Goal: Book appointment/travel/reservation

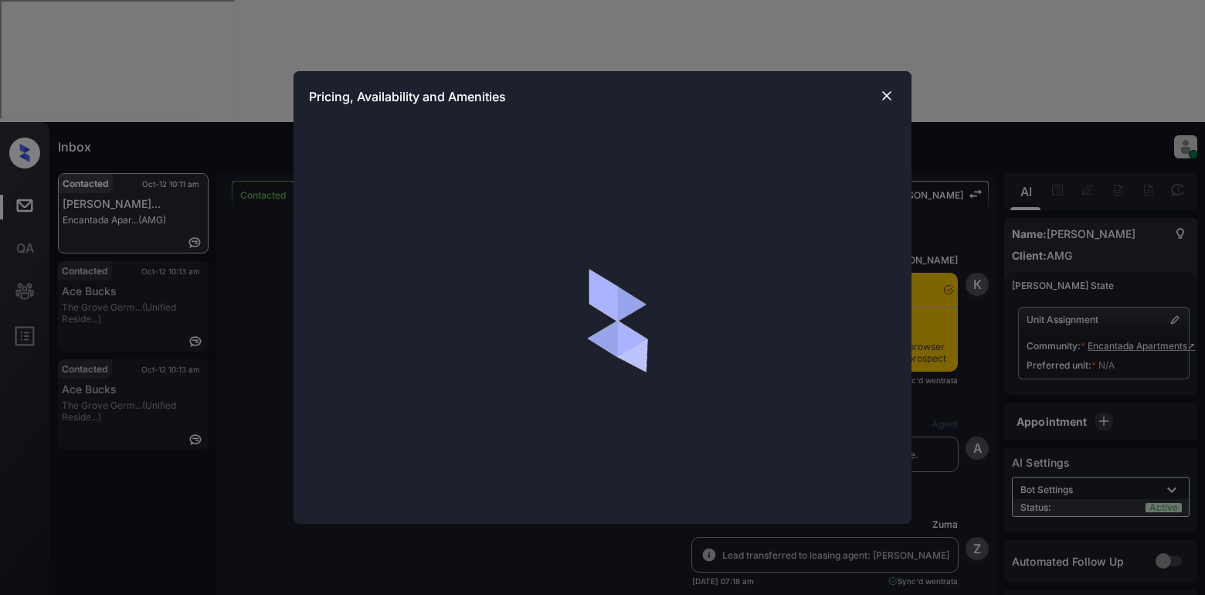
scroll to position [1282, 0]
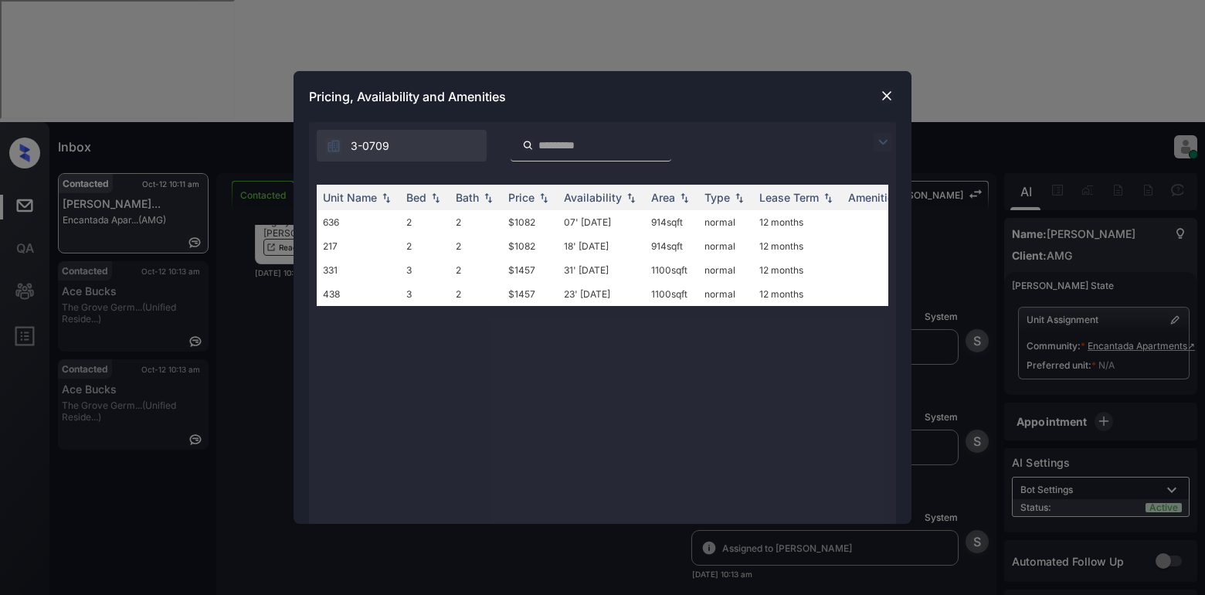
click at [880, 142] on img at bounding box center [883, 142] width 19 height 19
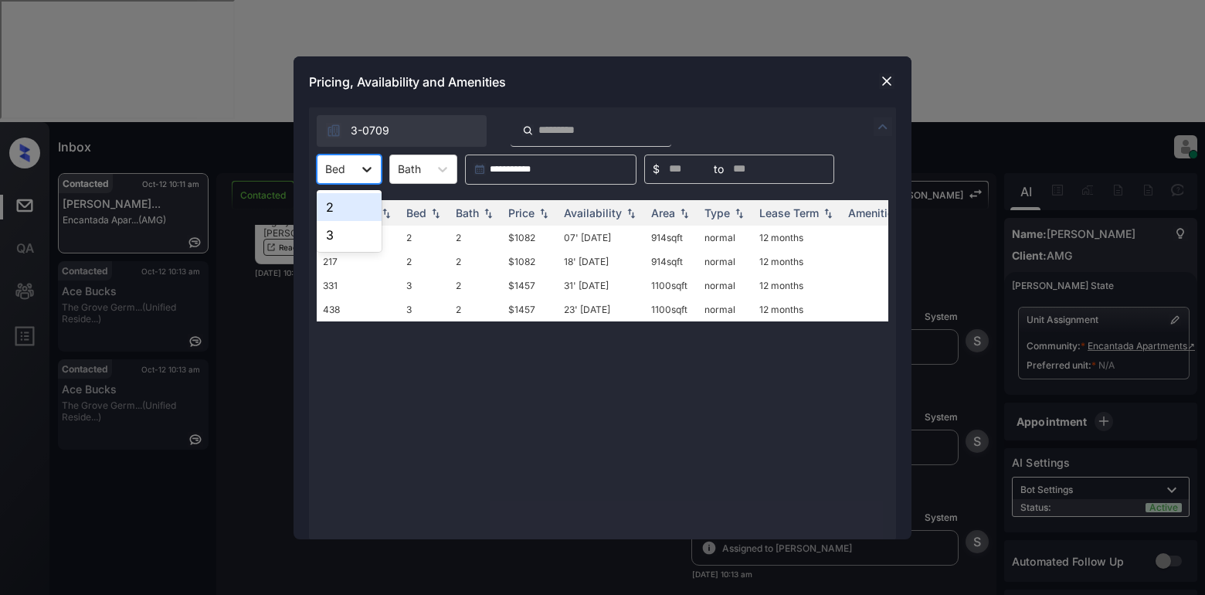
click at [373, 169] on icon at bounding box center [366, 168] width 15 height 15
click at [358, 206] on div "2" at bounding box center [349, 207] width 65 height 28
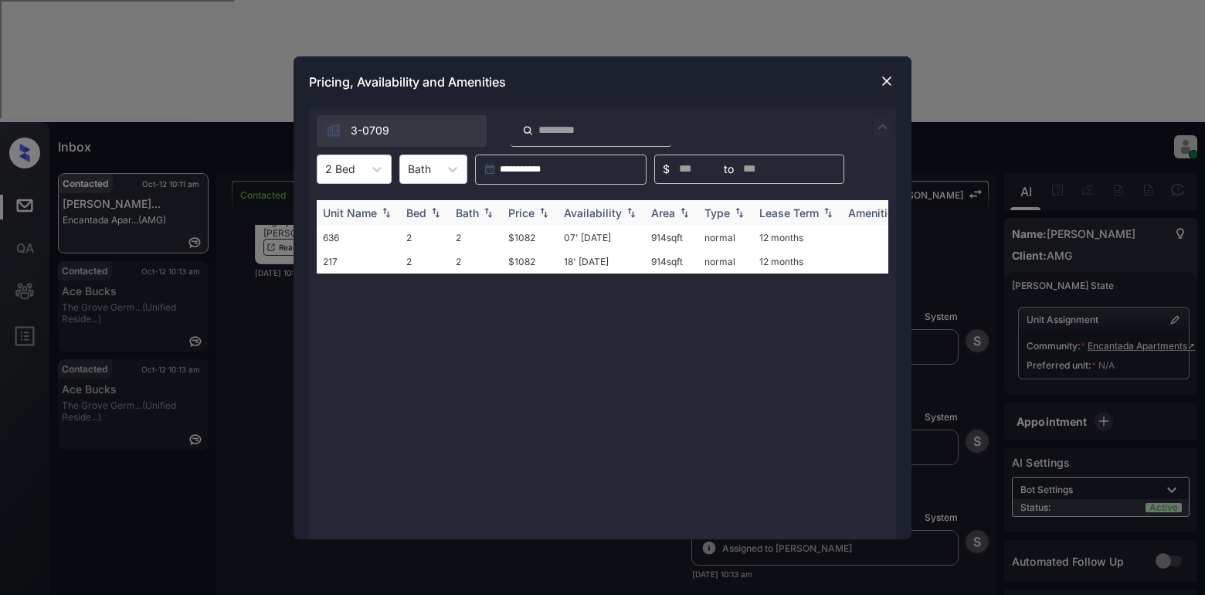
click at [515, 206] on div "Price" at bounding box center [521, 212] width 26 height 13
drag, startPoint x: 515, startPoint y: 206, endPoint x: 528, endPoint y: 195, distance: 17.2
click at [515, 205] on th "Price" at bounding box center [530, 212] width 56 height 25
click at [521, 239] on td "$1082" at bounding box center [530, 238] width 56 height 24
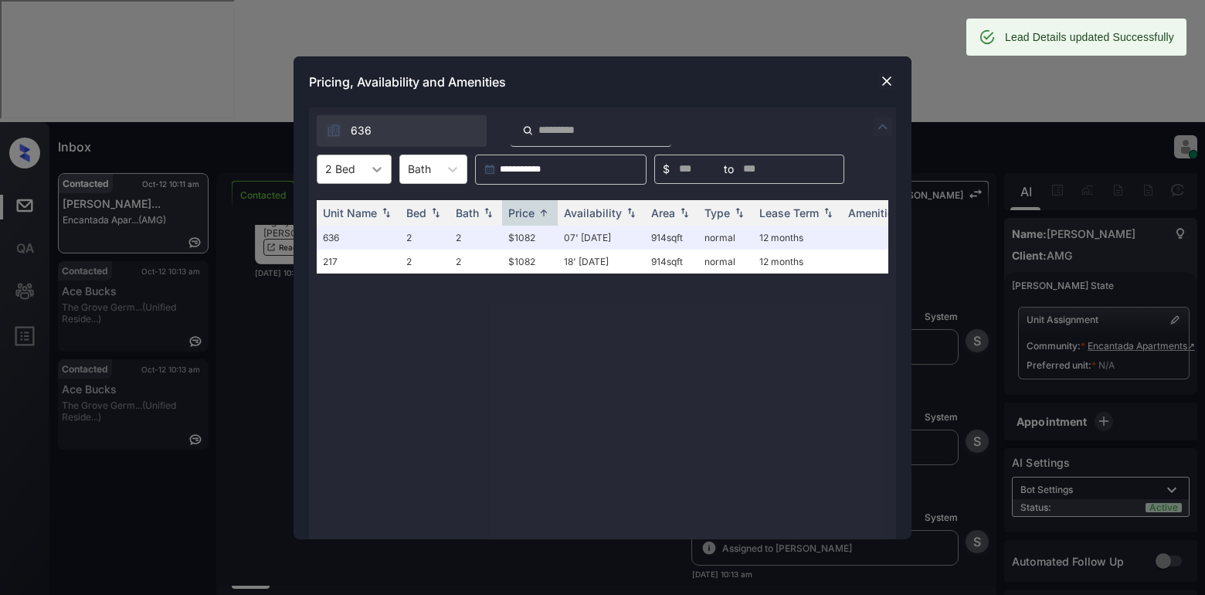
click at [380, 174] on icon at bounding box center [376, 168] width 15 height 15
click at [339, 236] on div "3" at bounding box center [354, 235] width 75 height 28
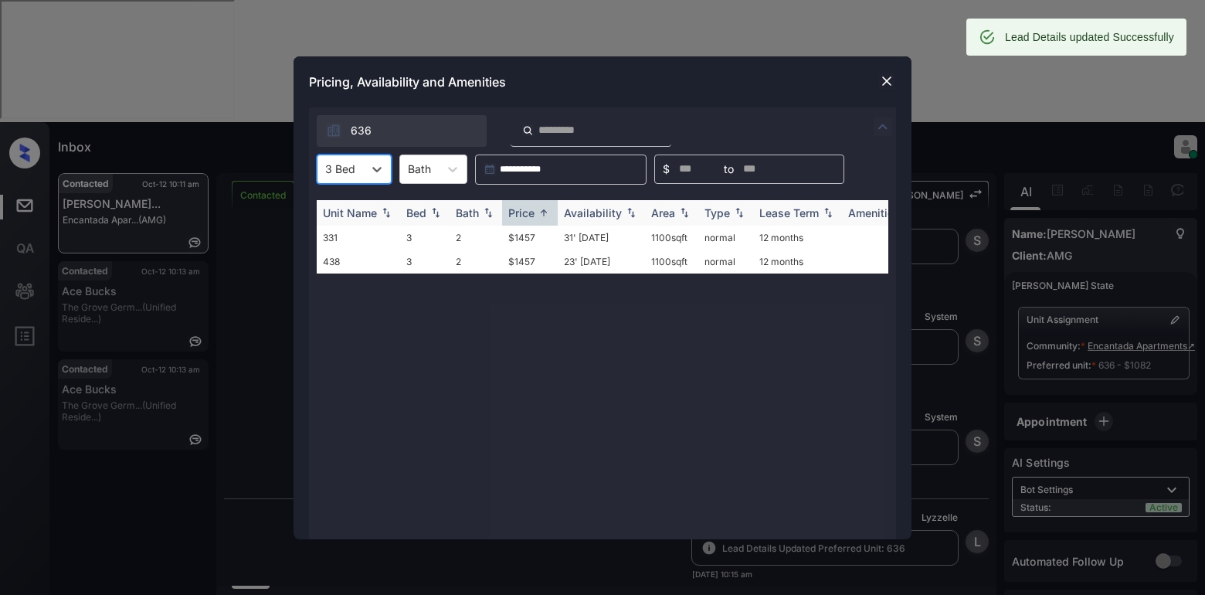
scroll to position [1382, 0]
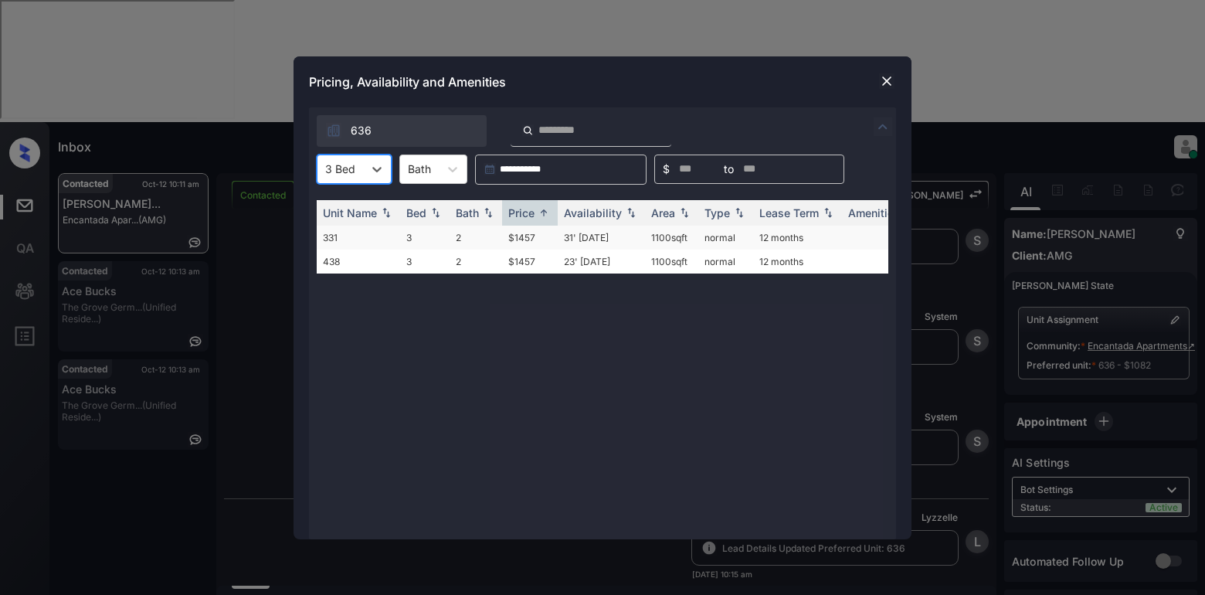
click at [516, 237] on td "$1457" at bounding box center [530, 238] width 56 height 24
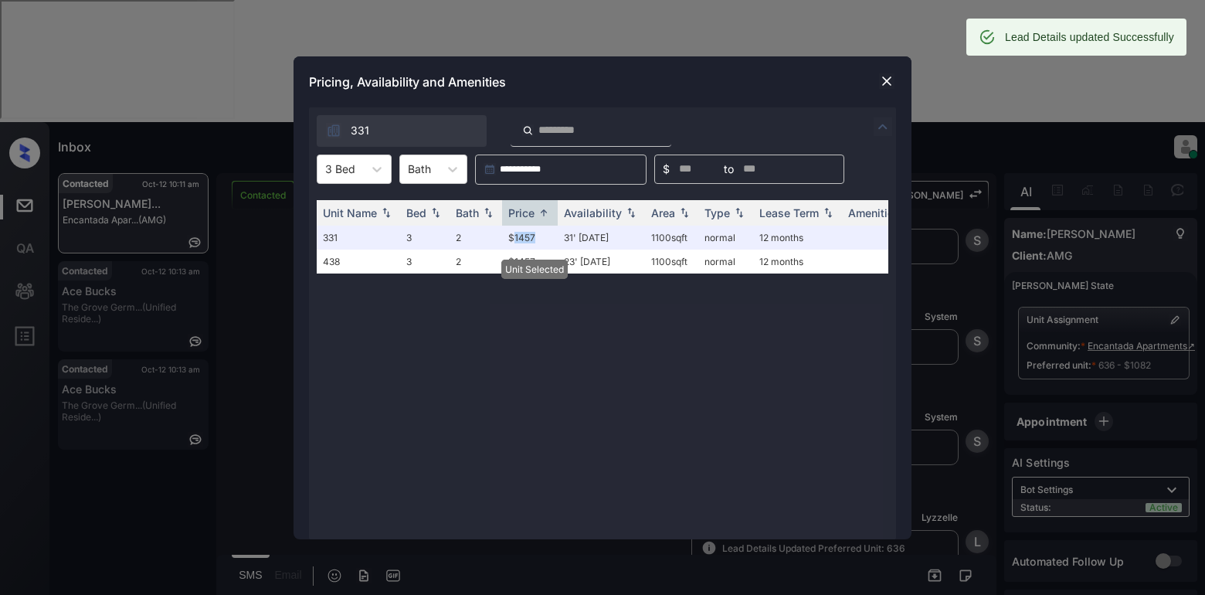
scroll to position [1483, 0]
click at [877, 81] on div "Pricing, Availability and Amenities" at bounding box center [603, 81] width 618 height 51
click at [888, 84] on img at bounding box center [886, 80] width 15 height 15
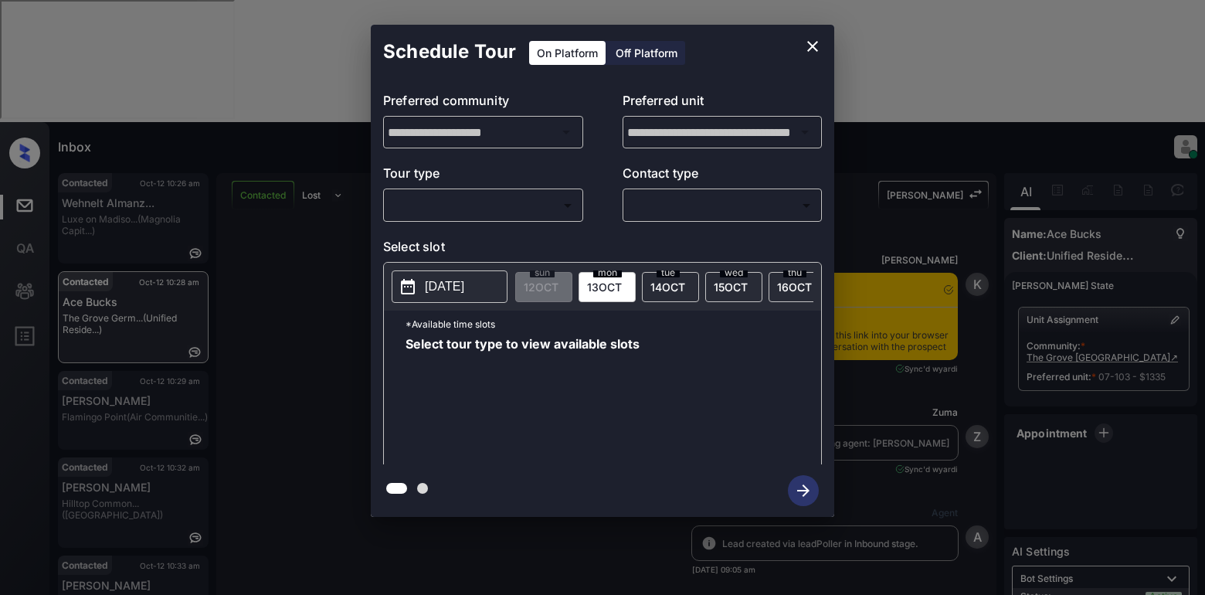
scroll to position [2597, 0]
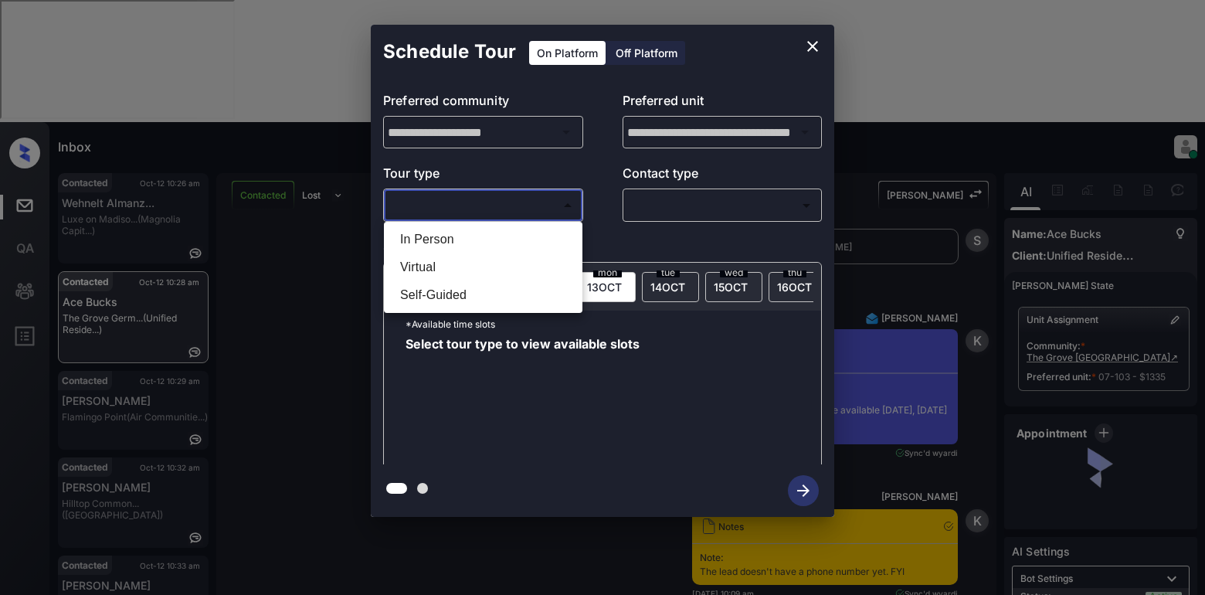
click at [451, 206] on body "**********" at bounding box center [602, 297] width 1205 height 595
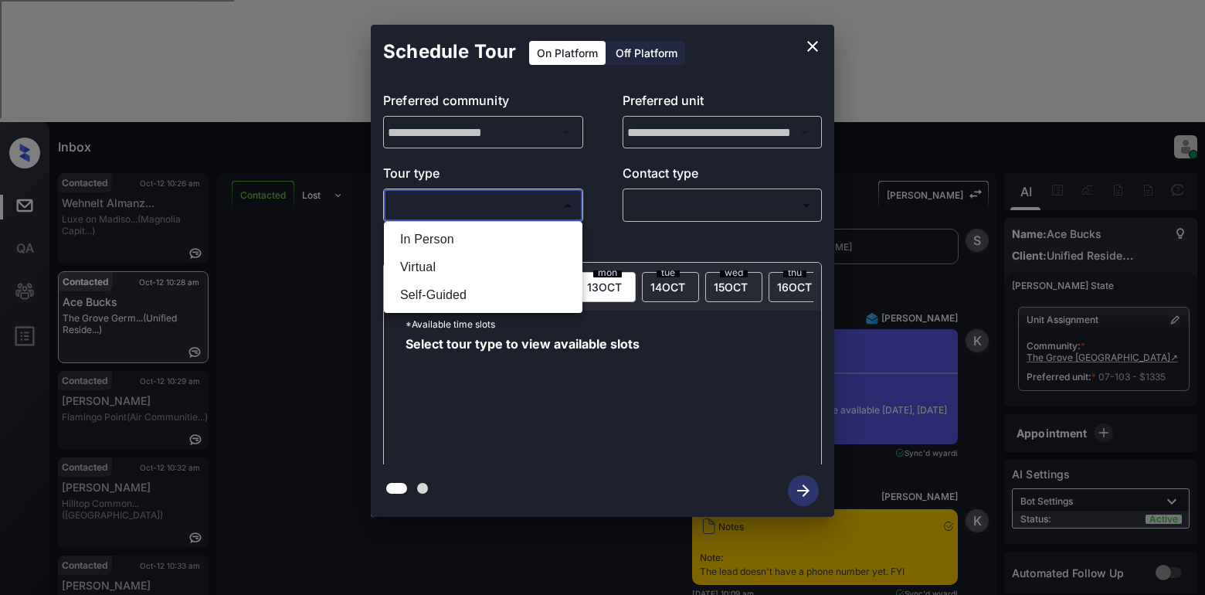
drag, startPoint x: 413, startPoint y: 237, endPoint x: 455, endPoint y: 223, distance: 44.7
click at [417, 236] on li "In Person" at bounding box center [483, 240] width 191 height 28
type input "********"
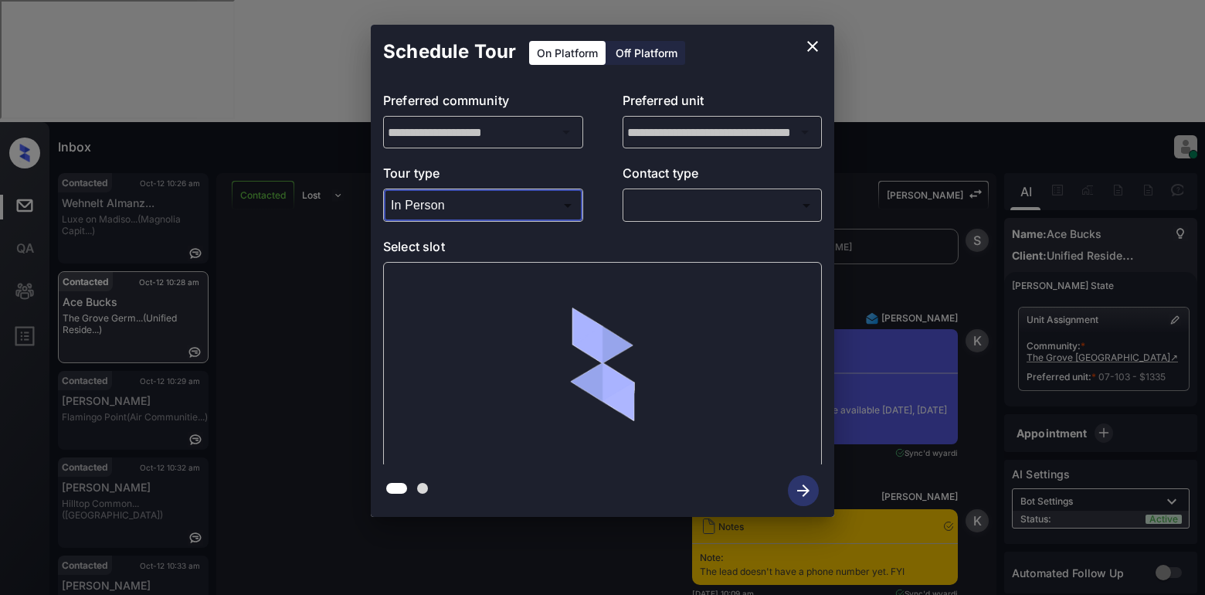
click at [659, 195] on body "**********" at bounding box center [602, 297] width 1205 height 595
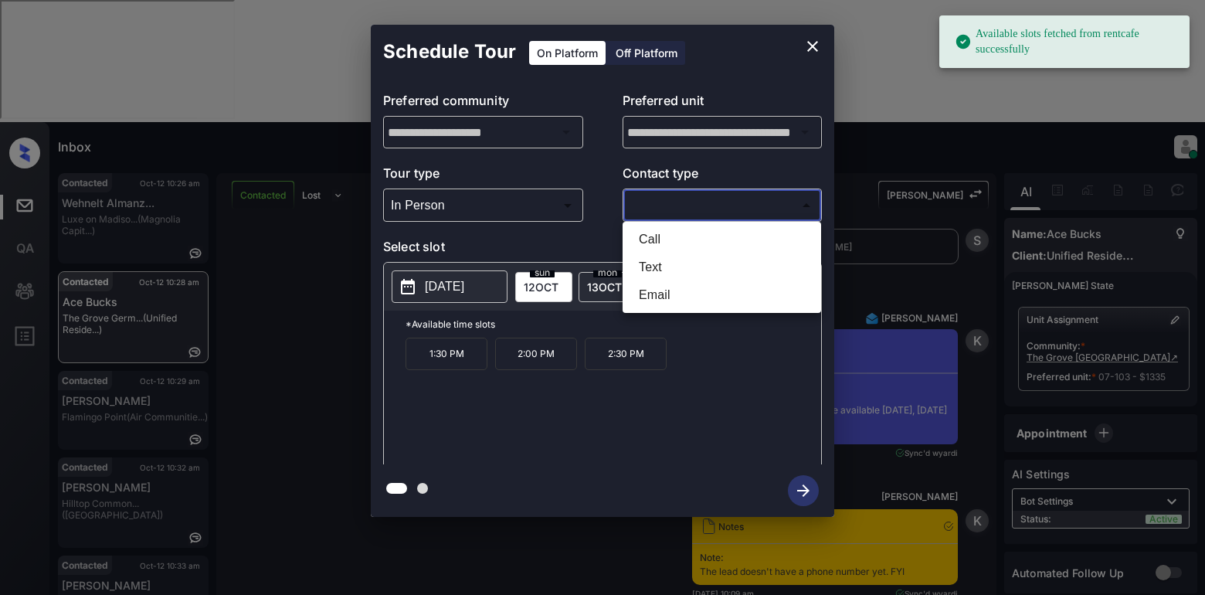
drag, startPoint x: 641, startPoint y: 267, endPoint x: 660, endPoint y: 292, distance: 31.5
click at [660, 292] on ul "Call Text Email" at bounding box center [722, 267] width 199 height 91
click at [660, 293] on li "Email" at bounding box center [722, 295] width 191 height 28
type input "*****"
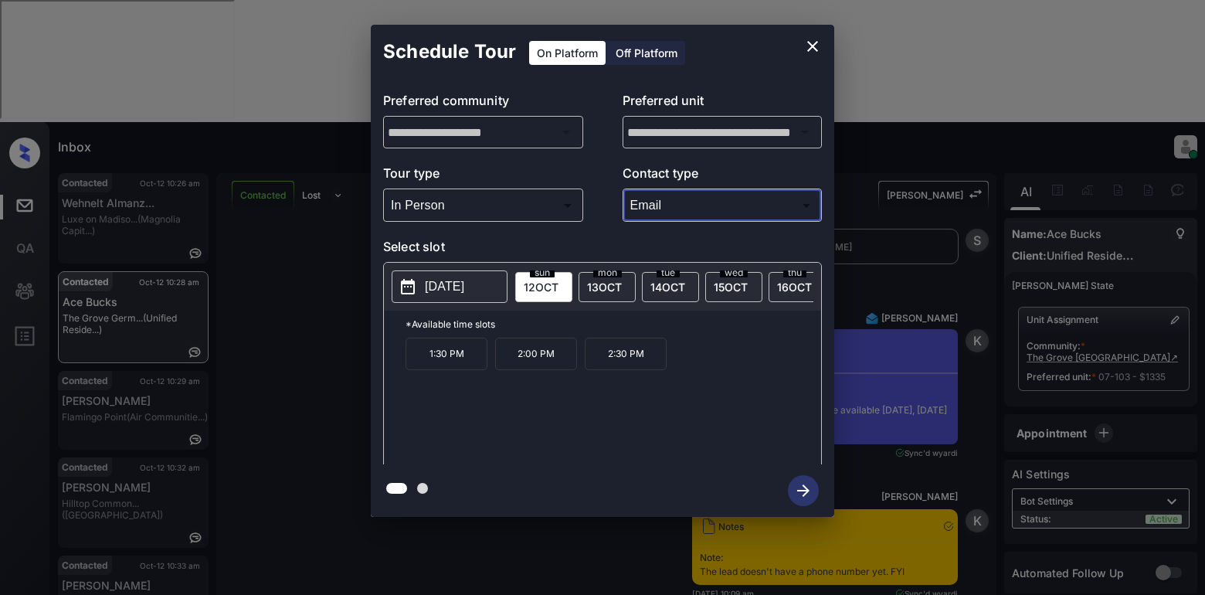
click at [610, 287] on span "13 OCT" at bounding box center [604, 286] width 35 height 13
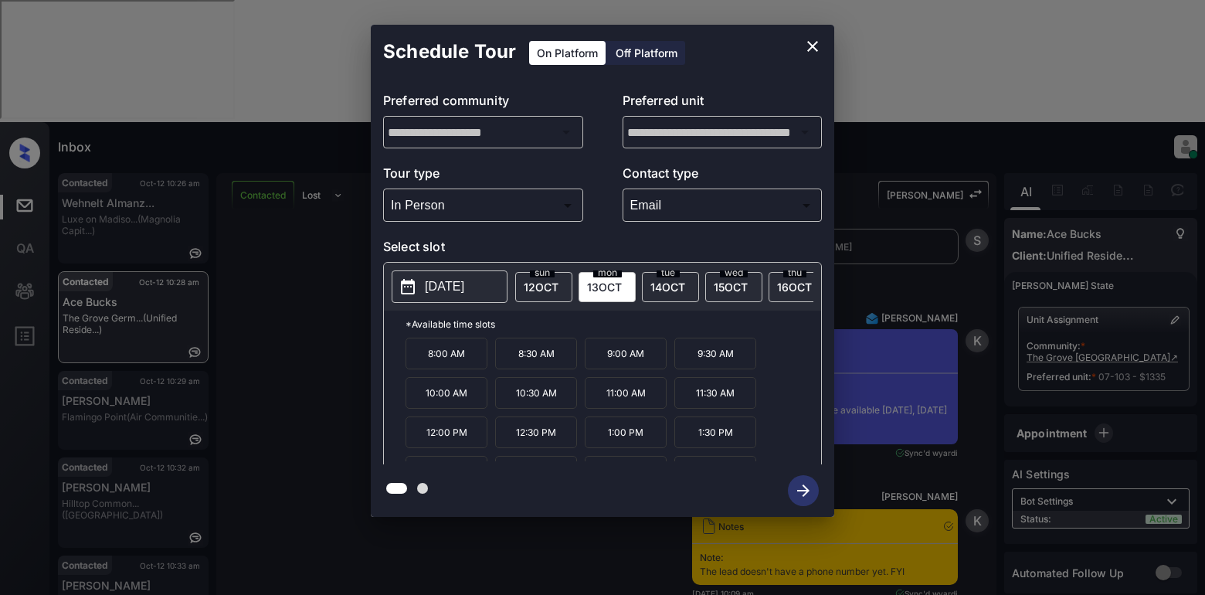
click at [722, 447] on p "1:30 PM" at bounding box center [715, 432] width 82 height 32
click at [797, 496] on icon "button" at bounding box center [803, 490] width 31 height 31
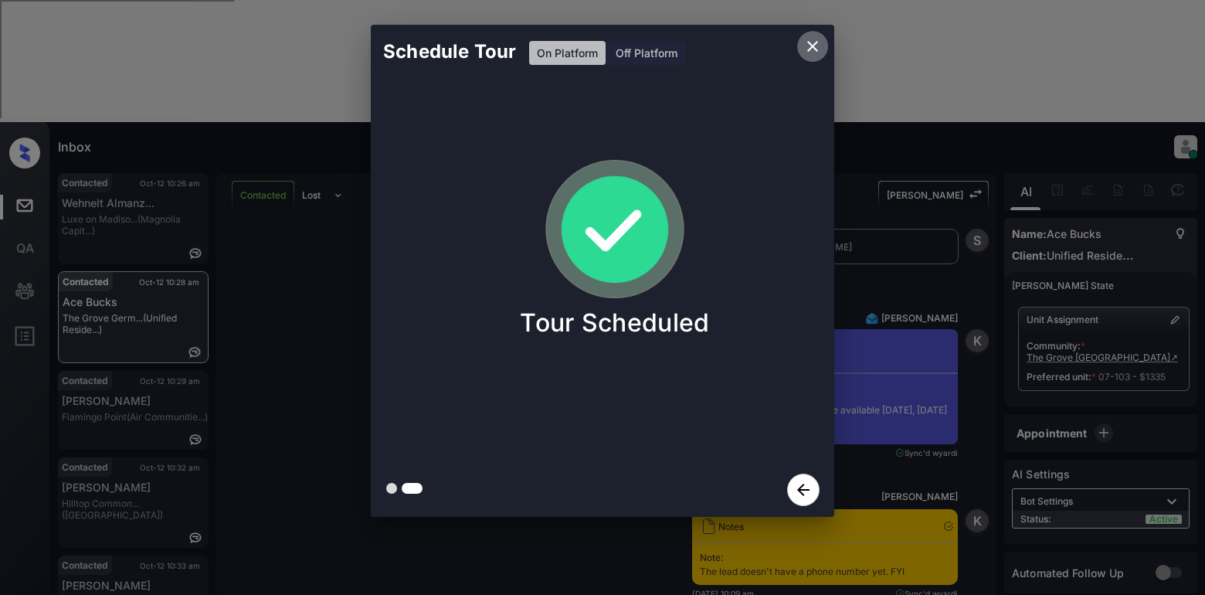
click at [814, 48] on icon "close" at bounding box center [812, 46] width 11 height 11
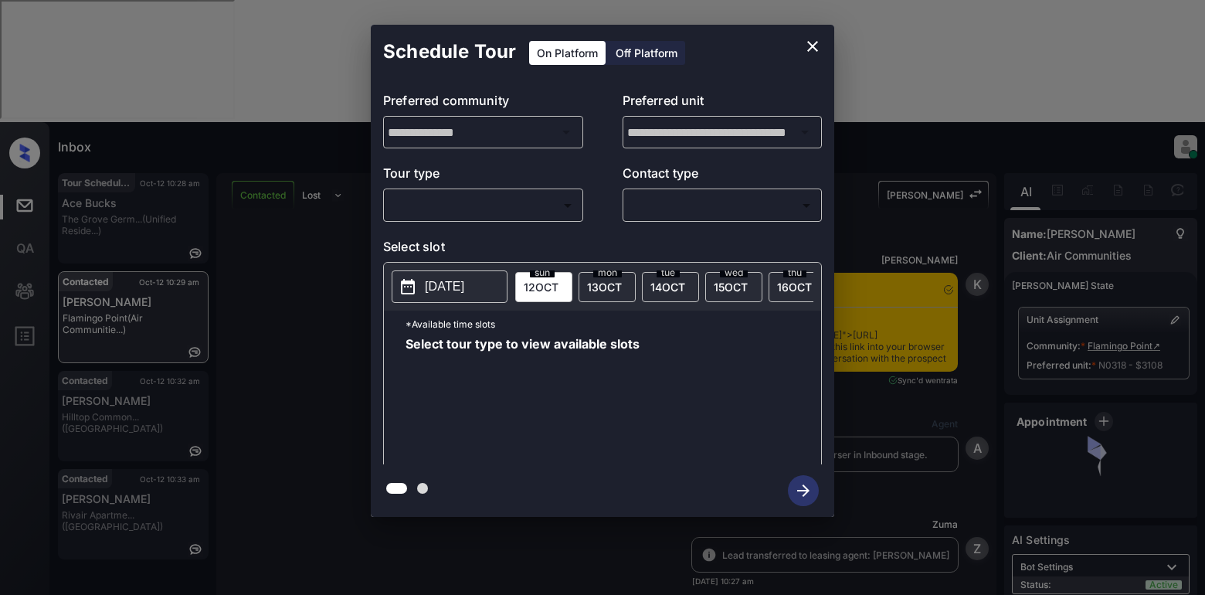
scroll to position [909, 0]
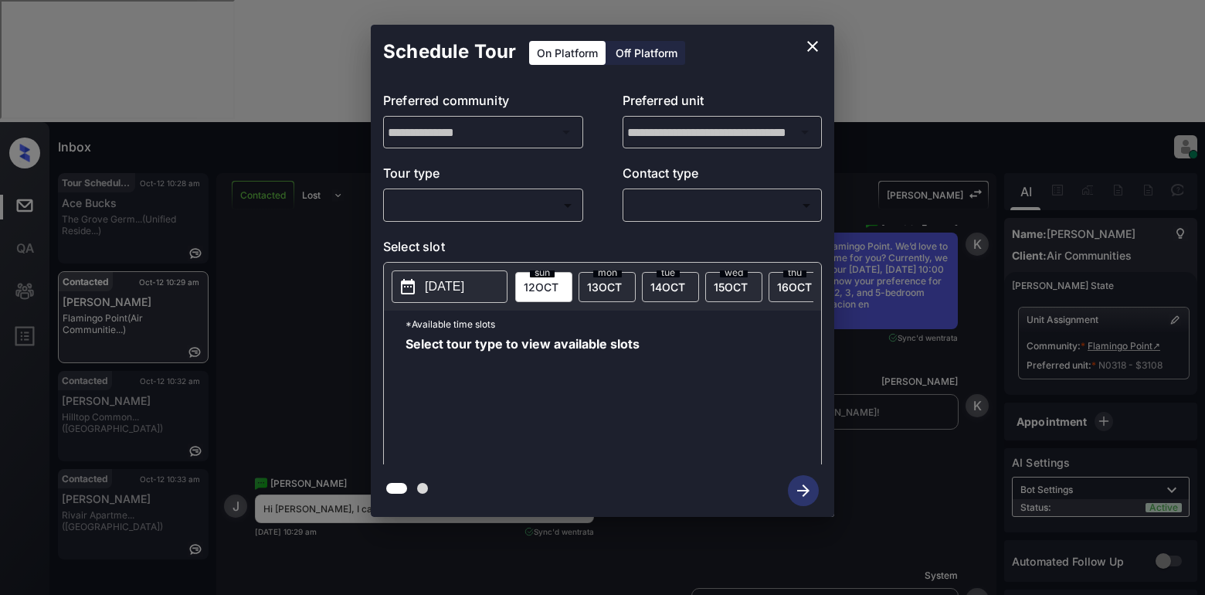
click at [515, 212] on body "**********" at bounding box center [602, 297] width 1205 height 595
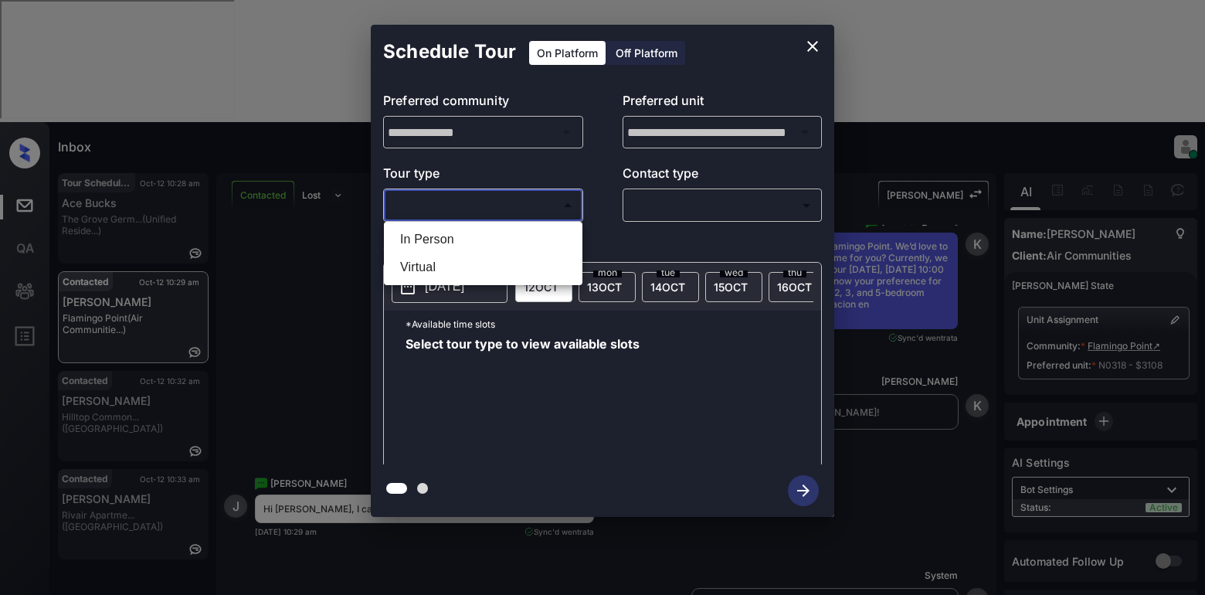
drag, startPoint x: 446, startPoint y: 244, endPoint x: 511, endPoint y: 238, distance: 65.2
click at [451, 243] on li "In Person" at bounding box center [483, 240] width 191 height 28
type input "********"
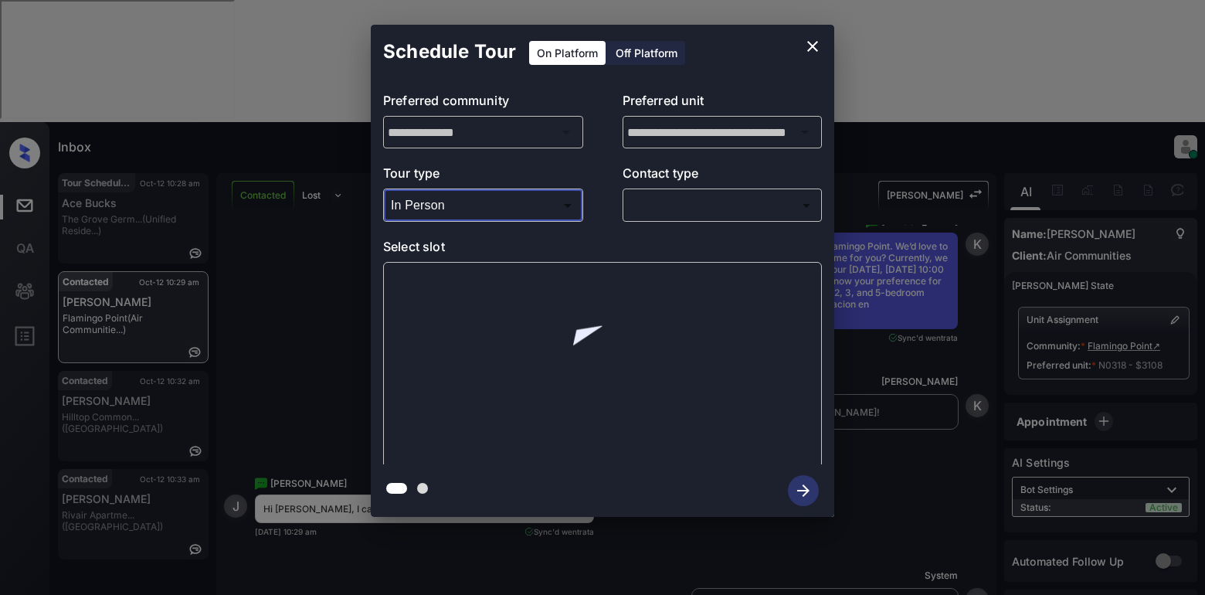
click at [684, 199] on body "**********" at bounding box center [602, 297] width 1205 height 595
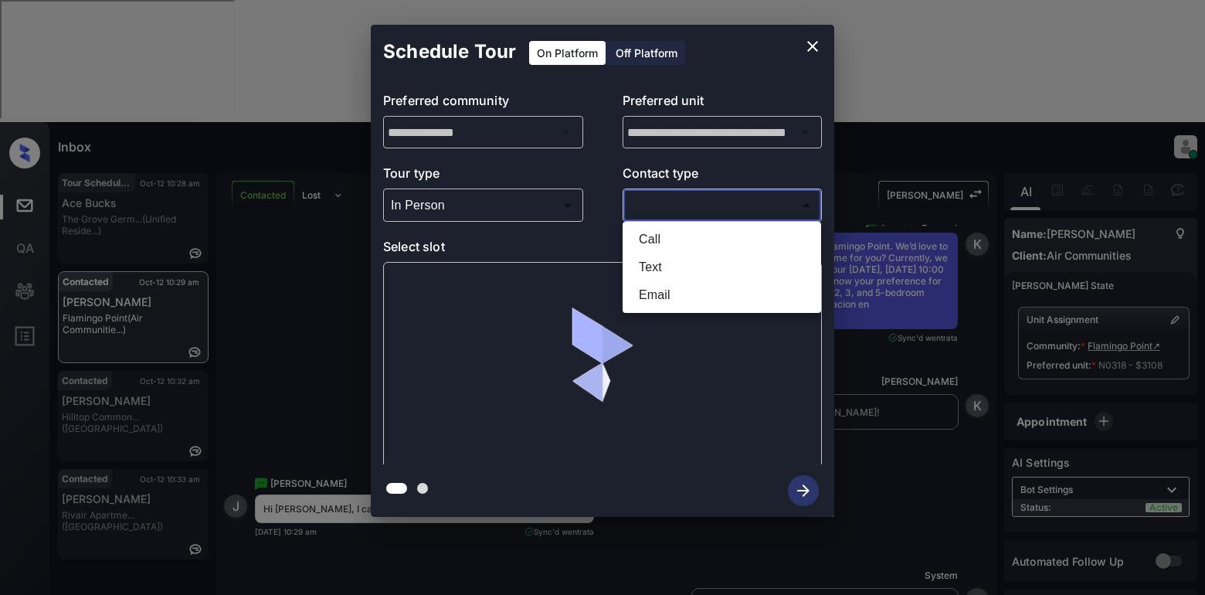
drag, startPoint x: 661, startPoint y: 267, endPoint x: 674, endPoint y: 264, distance: 13.5
click at [662, 267] on li "Text" at bounding box center [722, 267] width 191 height 28
type input "****"
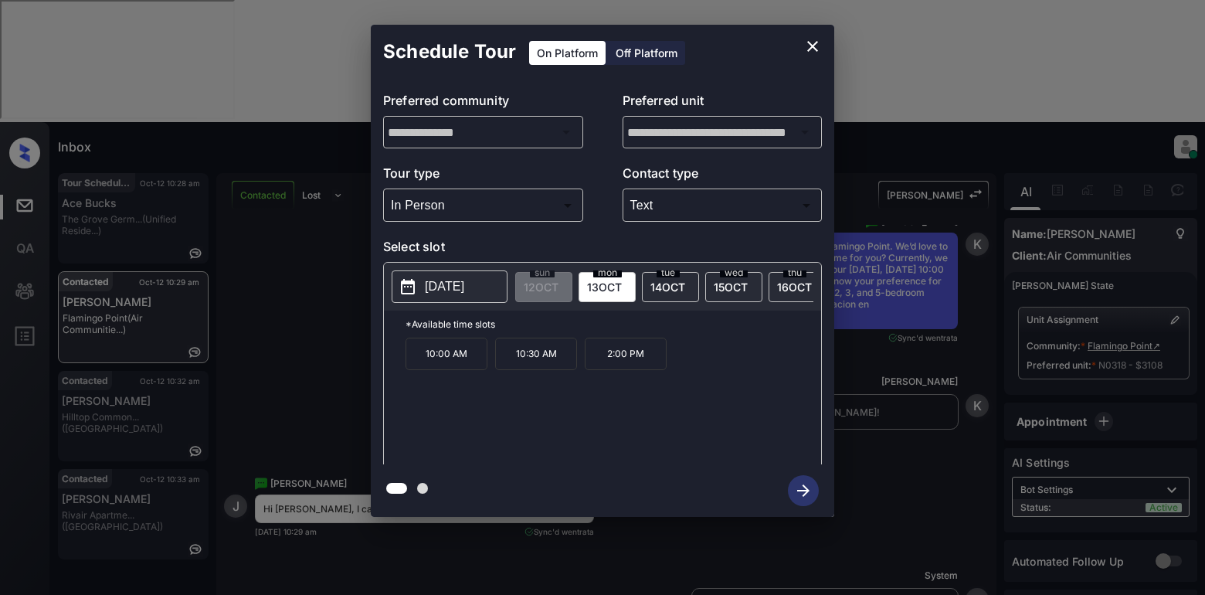
click at [446, 362] on p "10:00 AM" at bounding box center [447, 354] width 82 height 32
click at [793, 493] on icon "button" at bounding box center [803, 490] width 31 height 31
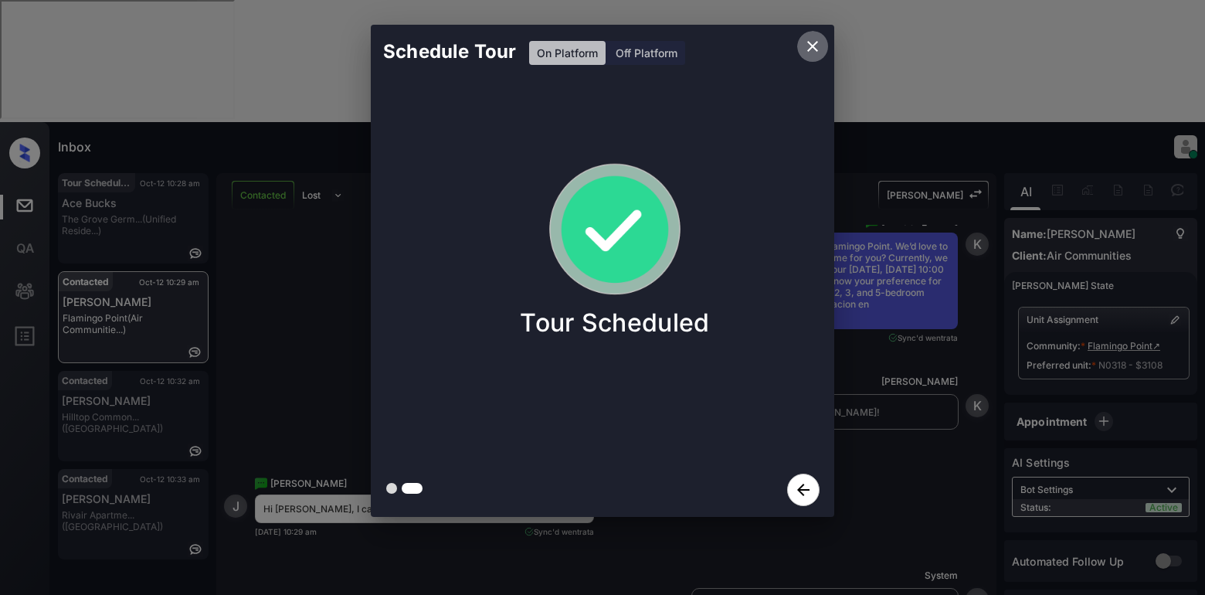
click at [812, 44] on icon "close" at bounding box center [812, 46] width 19 height 19
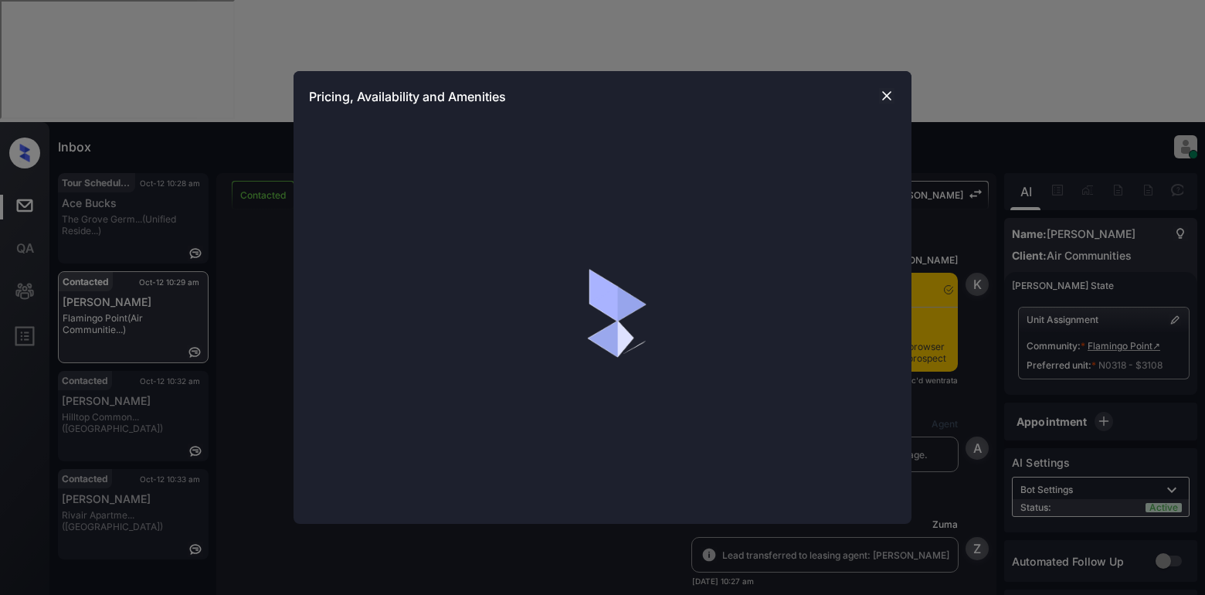
scroll to position [909, 0]
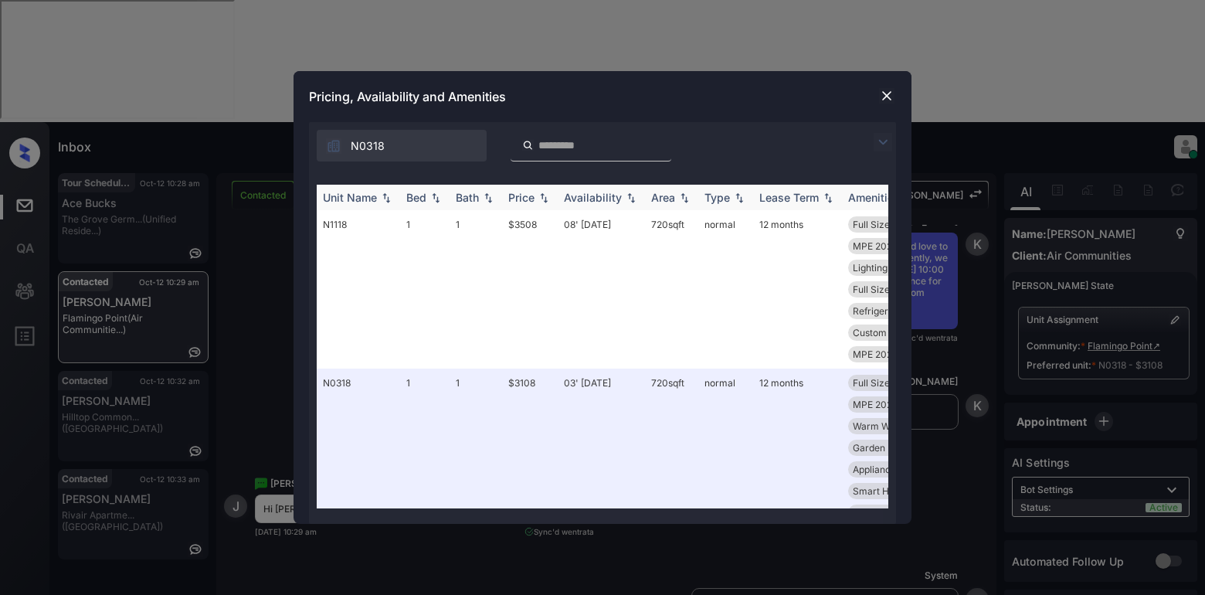
click at [525, 195] on div "Price" at bounding box center [521, 197] width 26 height 13
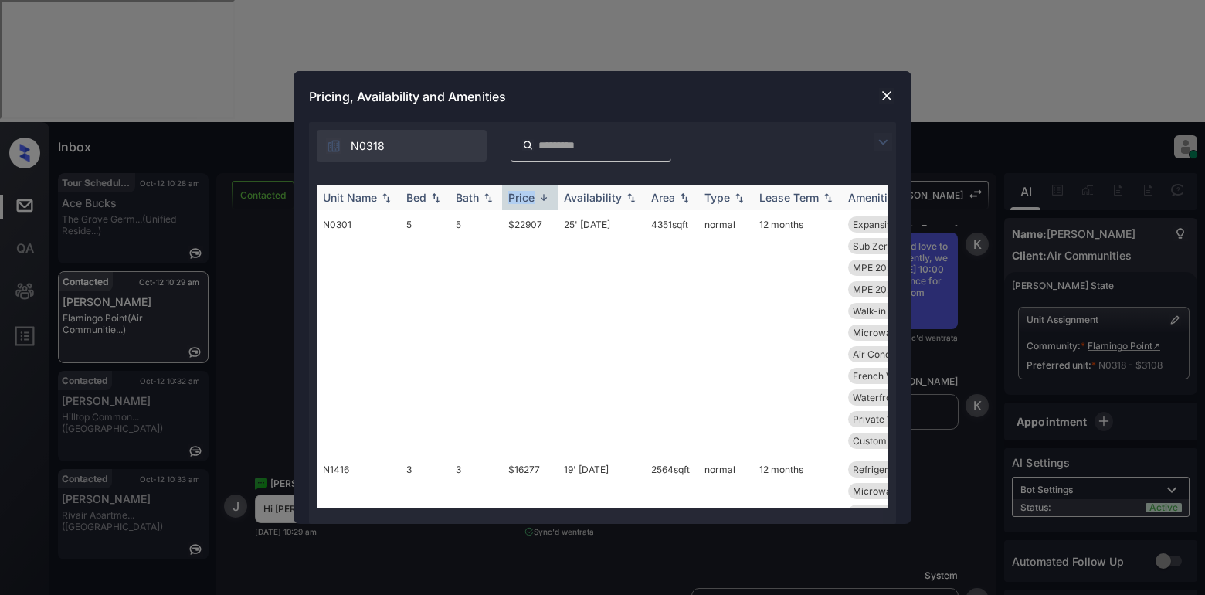
click at [525, 195] on div "Price" at bounding box center [521, 197] width 26 height 13
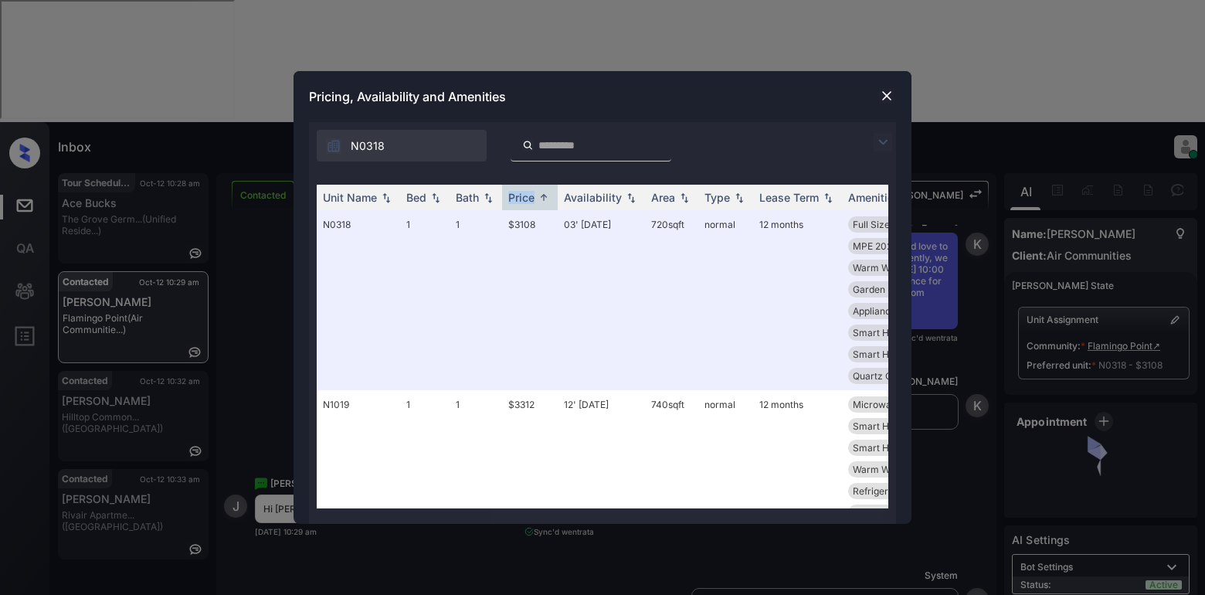
click at [891, 93] on img at bounding box center [886, 95] width 15 height 15
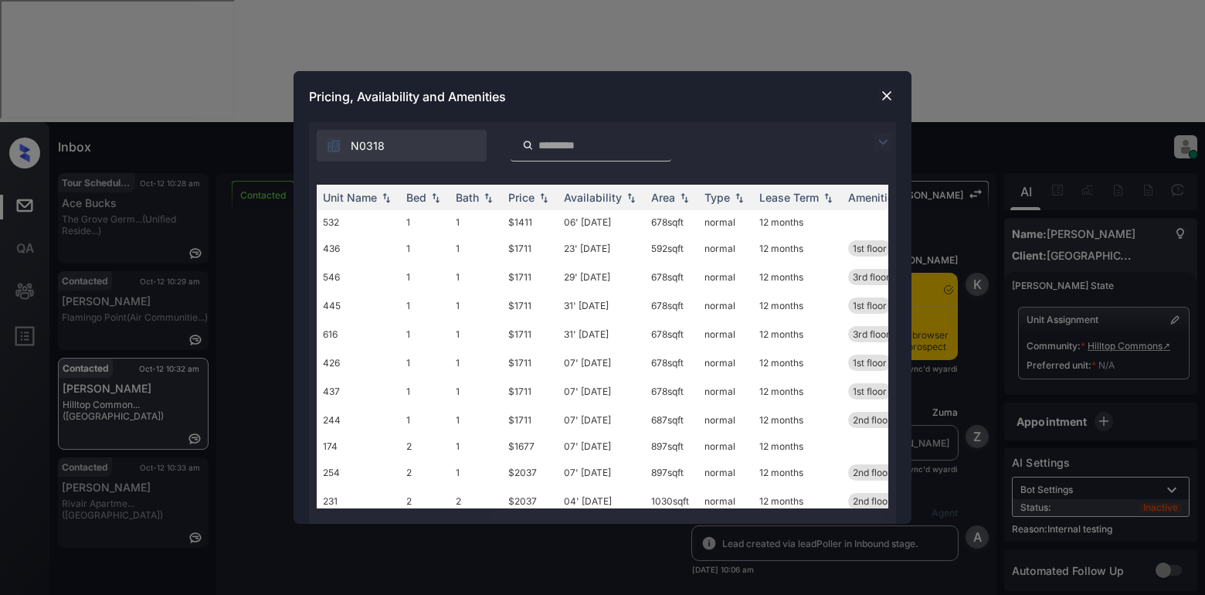
click at [878, 143] on img at bounding box center [883, 142] width 19 height 19
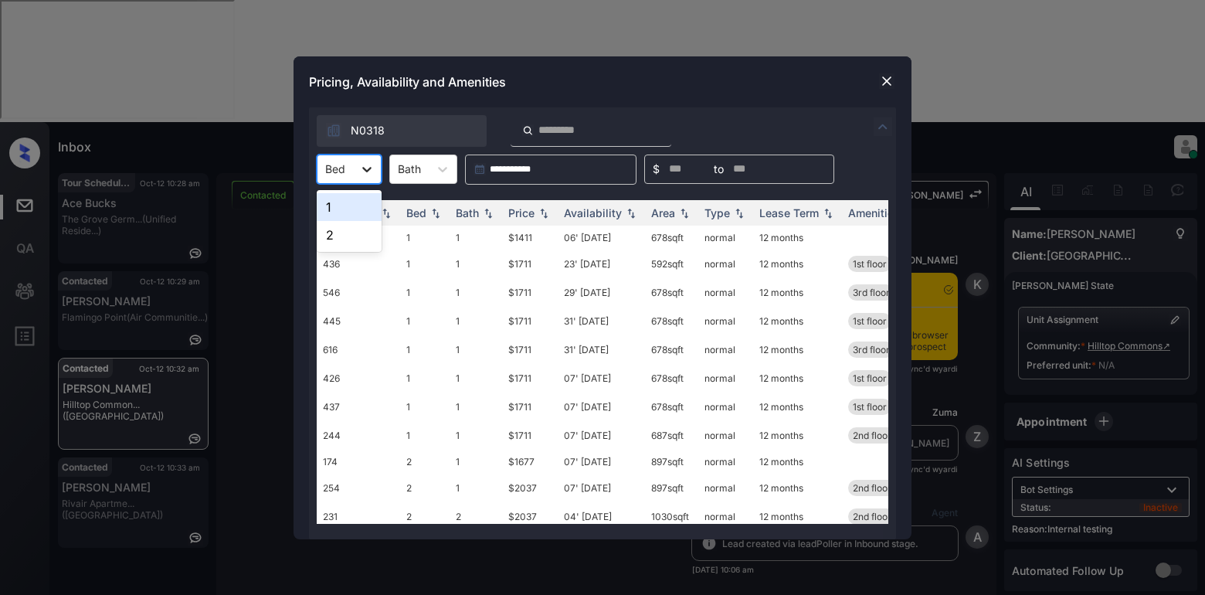
click at [364, 175] on icon at bounding box center [366, 168] width 15 height 15
click at [338, 202] on div "1" at bounding box center [349, 207] width 65 height 28
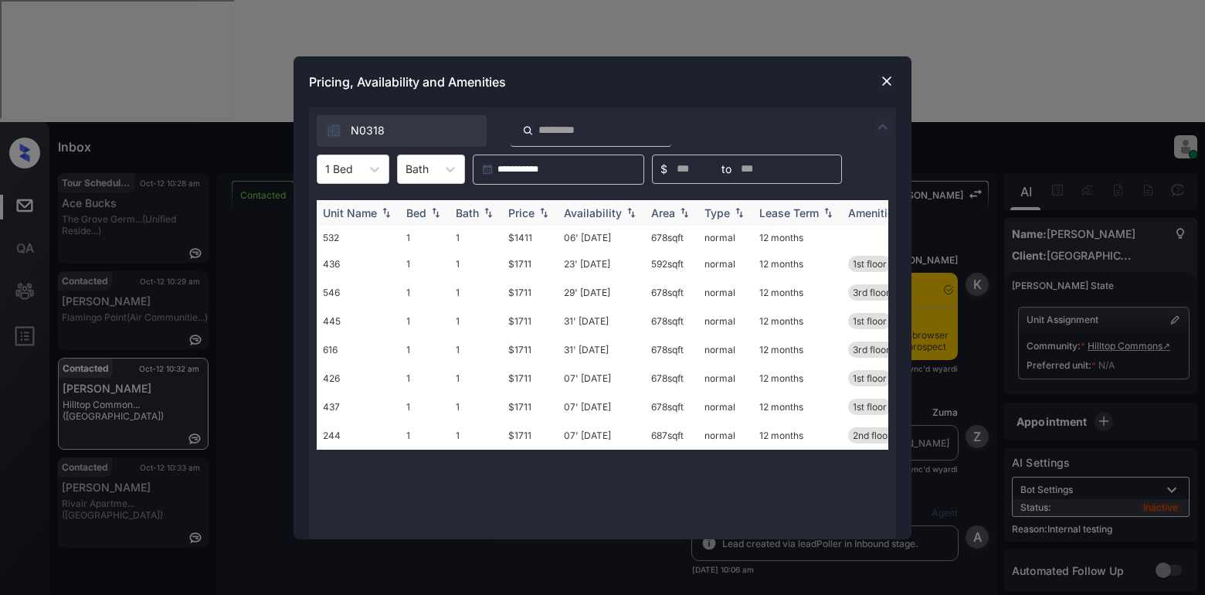
click at [525, 212] on div "Price" at bounding box center [521, 212] width 26 height 13
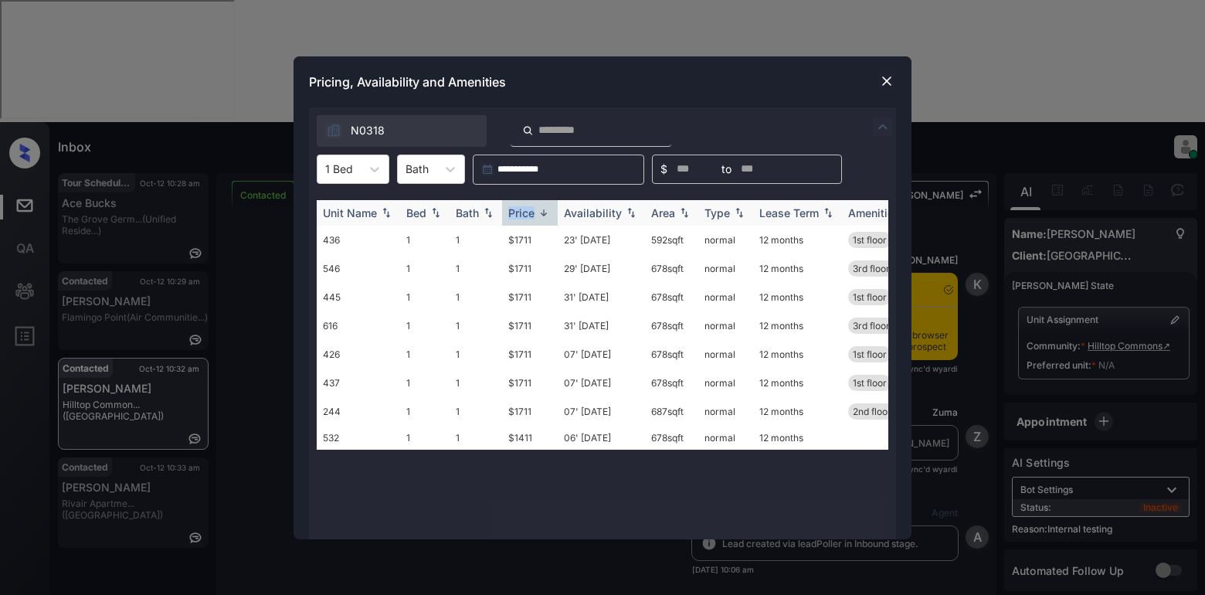
click at [525, 212] on div "Price" at bounding box center [521, 212] width 26 height 13
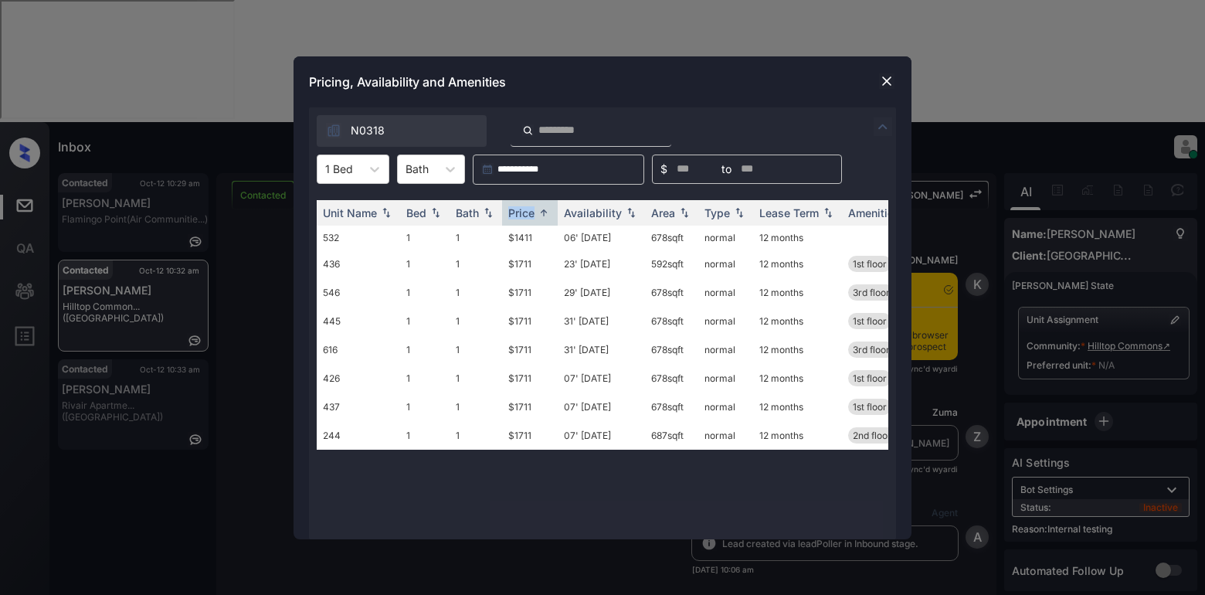
click at [887, 81] on img at bounding box center [886, 80] width 15 height 15
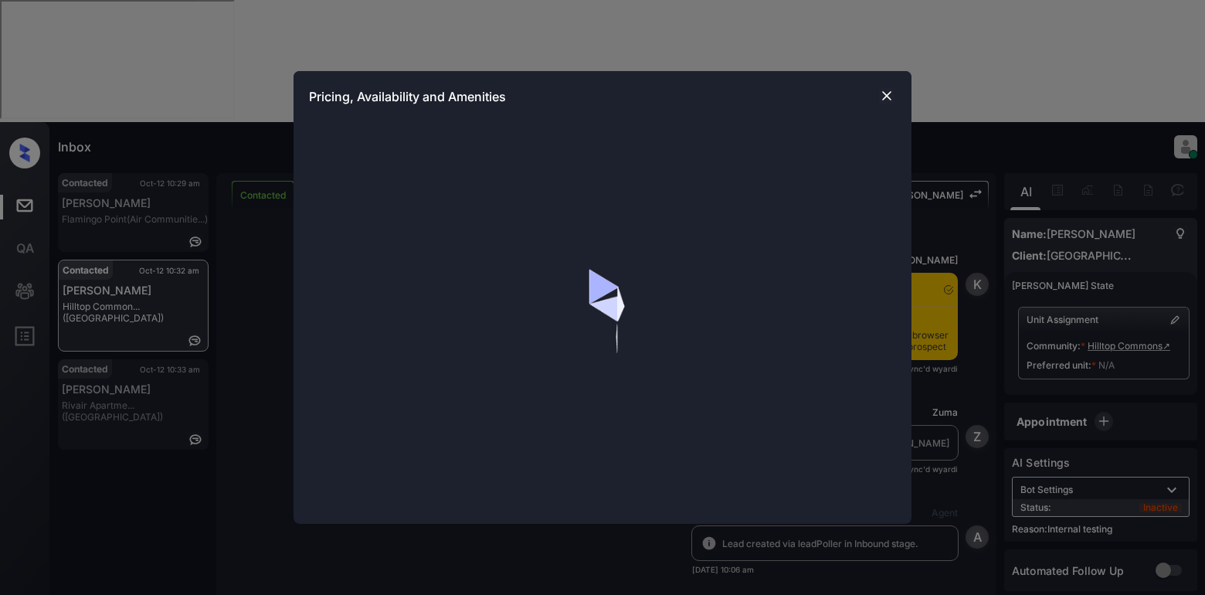
scroll to position [2616, 0]
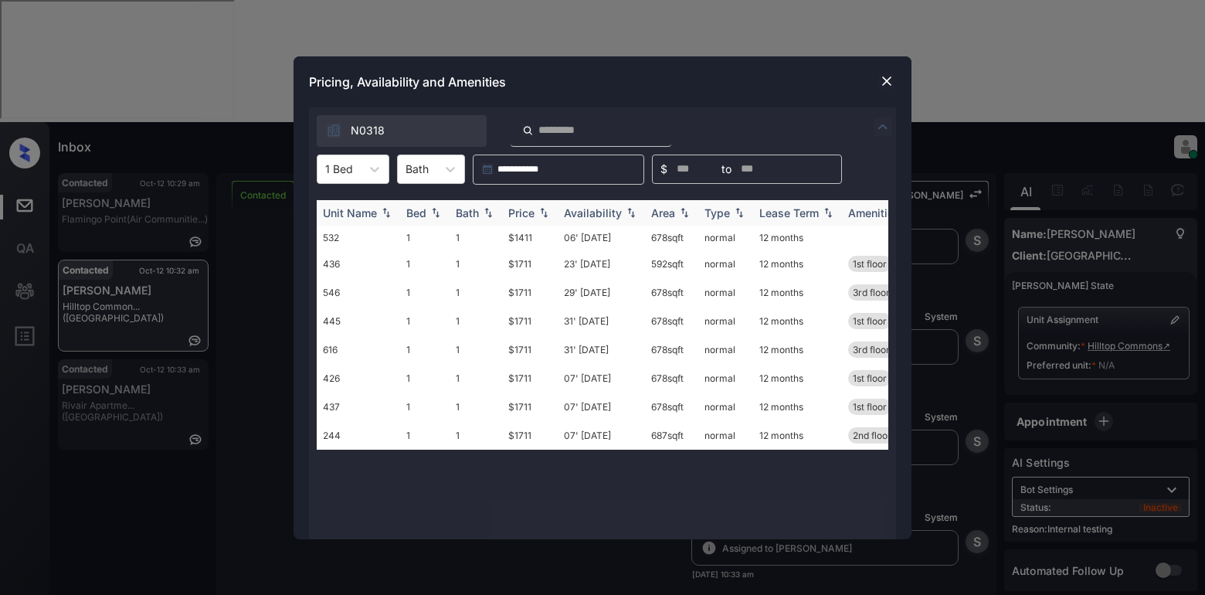
click at [535, 210] on div "Price" at bounding box center [521, 212] width 26 height 13
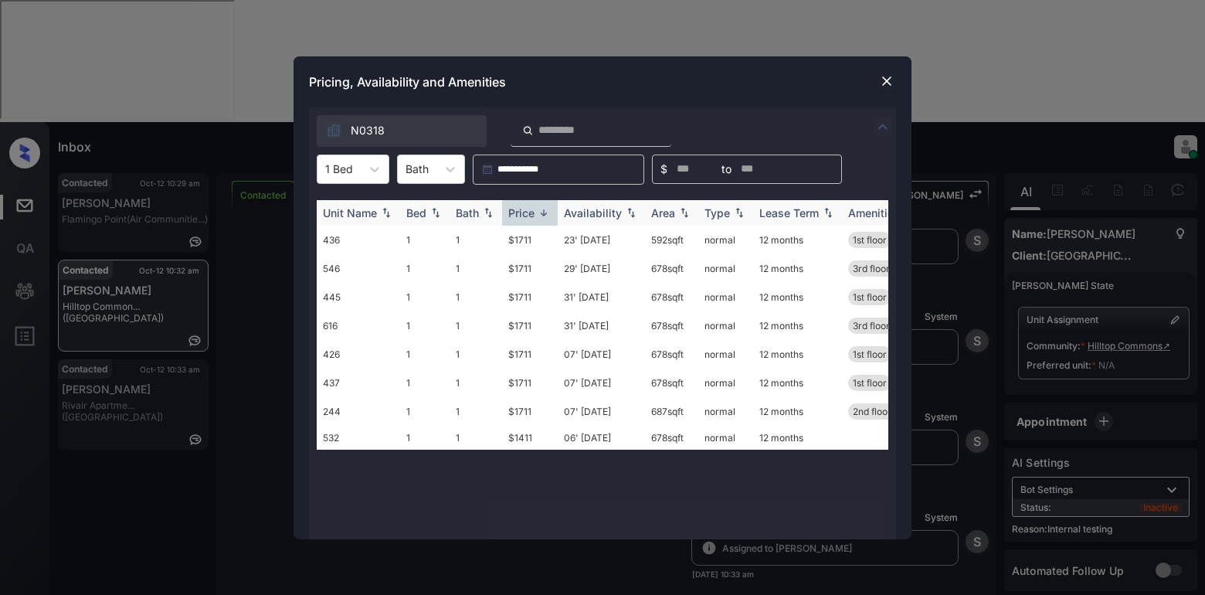
click at [535, 210] on div "Price" at bounding box center [521, 212] width 26 height 13
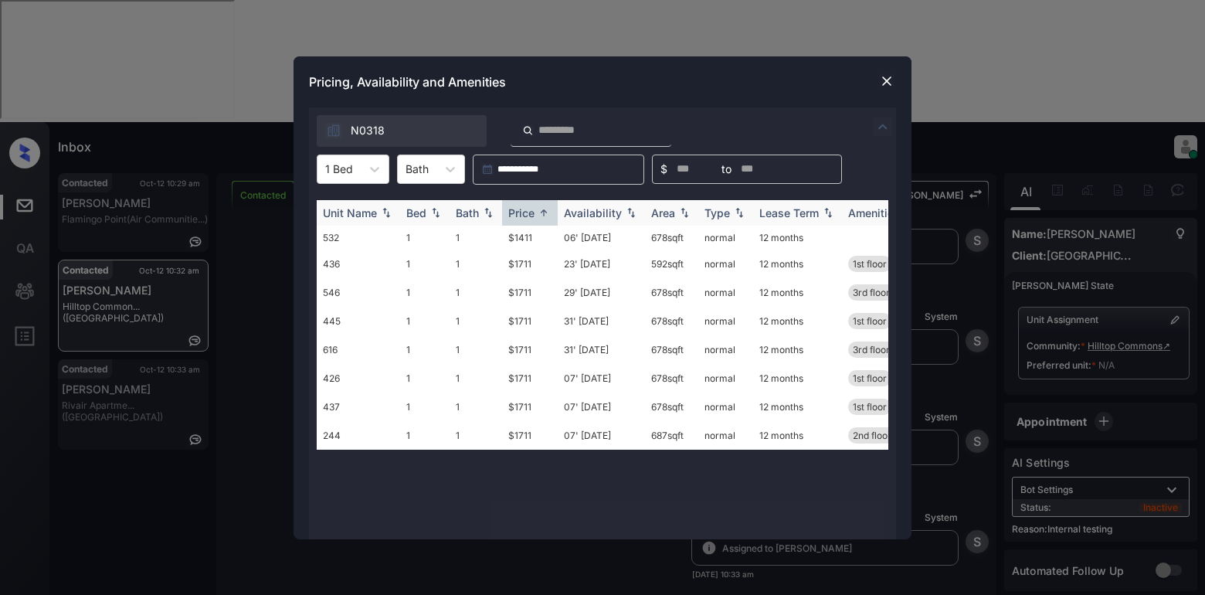
click at [607, 212] on div "Availability" at bounding box center [593, 212] width 58 height 13
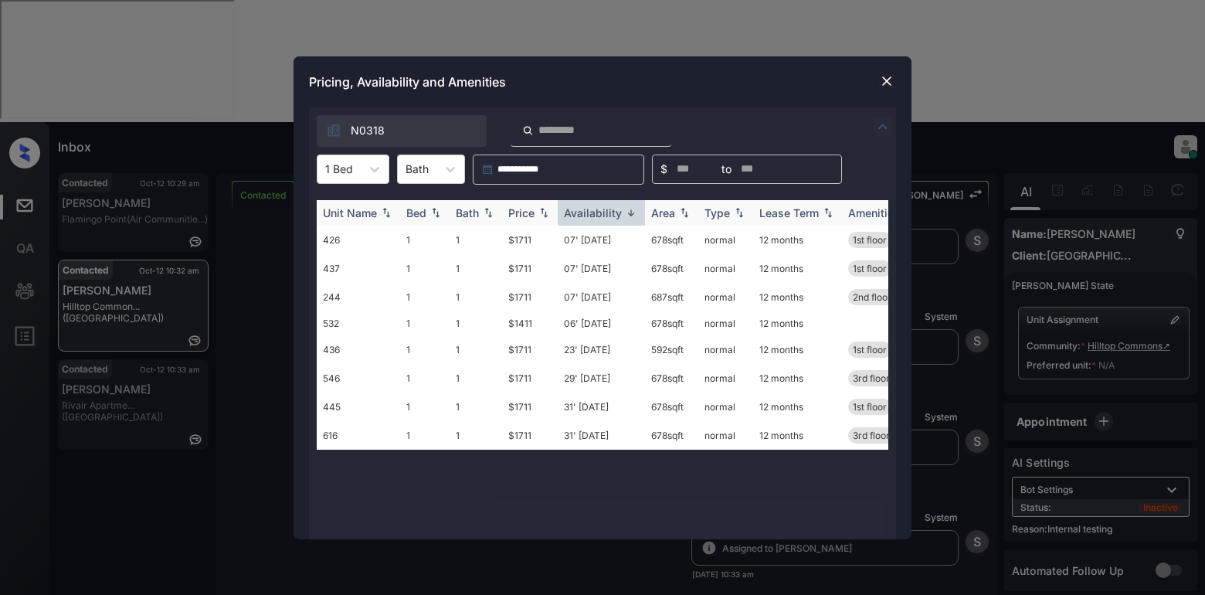
click at [607, 212] on div "Availability" at bounding box center [593, 212] width 58 height 13
click at [520, 245] on td "$1711" at bounding box center [530, 240] width 56 height 29
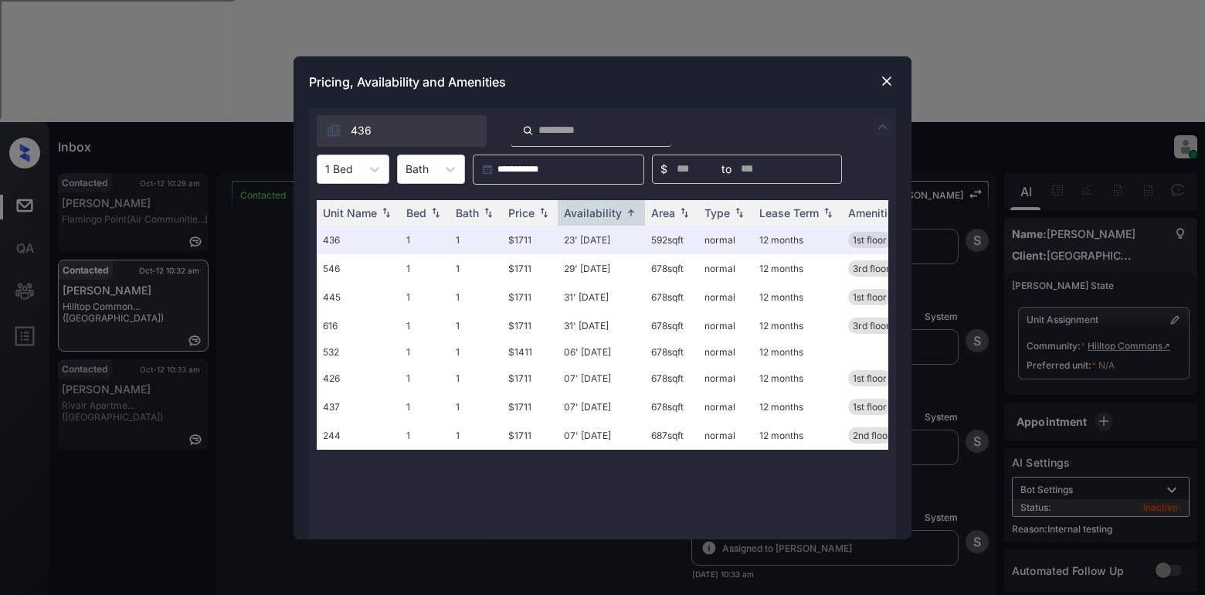
click at [881, 93] on div "Pricing, Availability and Amenities" at bounding box center [603, 81] width 618 height 51
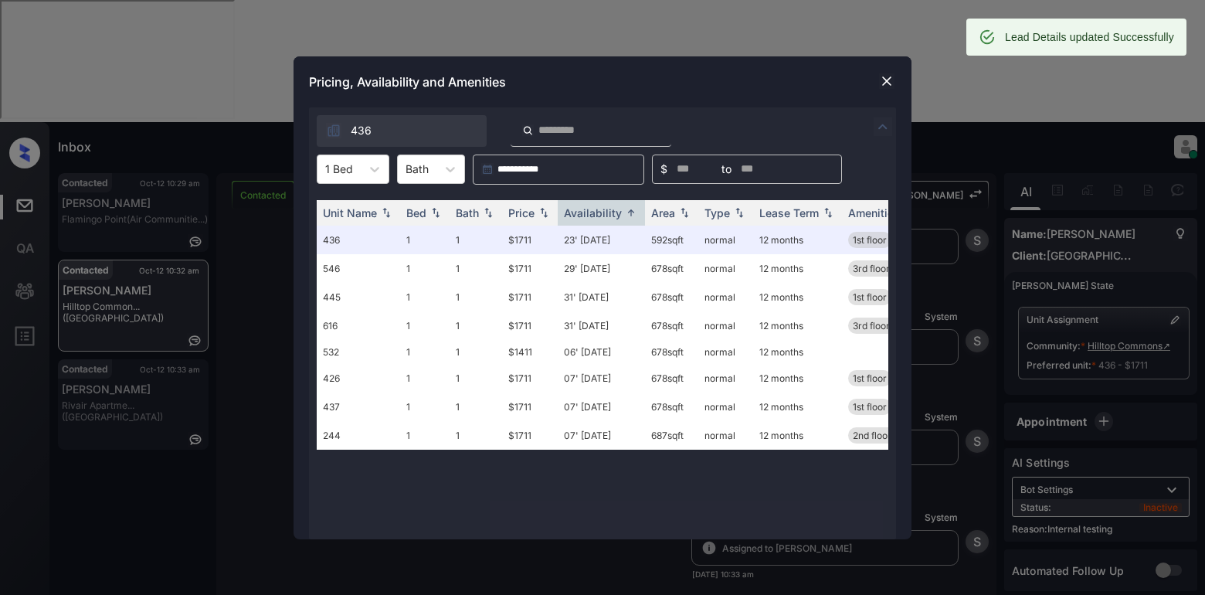
click at [885, 77] on img at bounding box center [886, 80] width 15 height 15
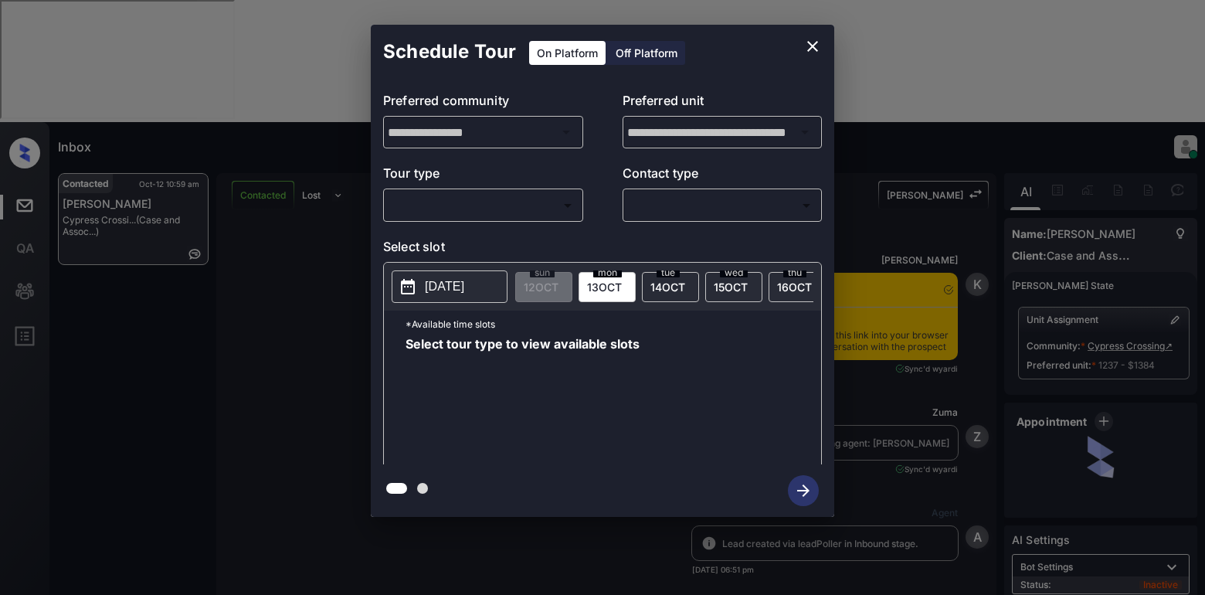
scroll to position [5425, 0]
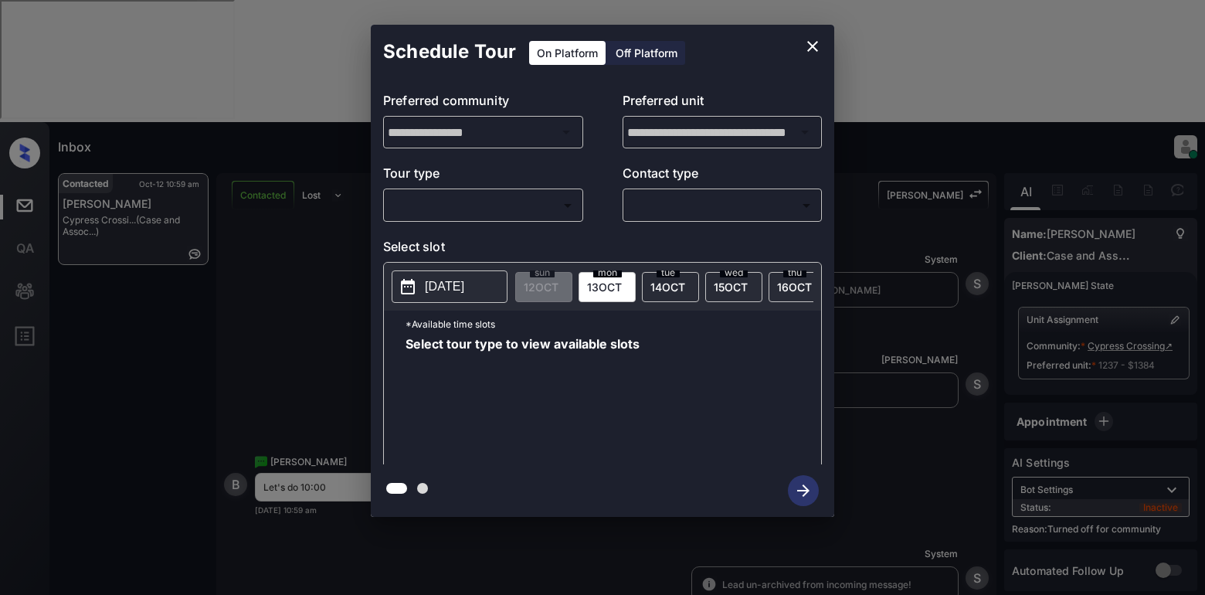
click at [515, 195] on body "**********" at bounding box center [602, 297] width 1205 height 595
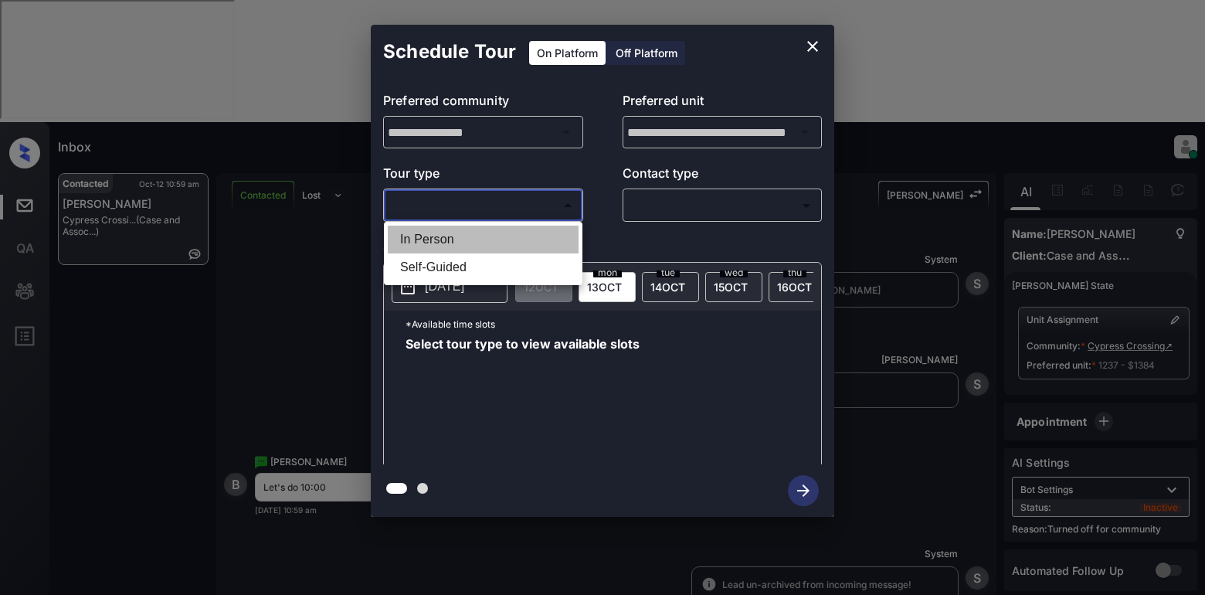
click at [464, 236] on li "In Person" at bounding box center [483, 240] width 191 height 28
type input "********"
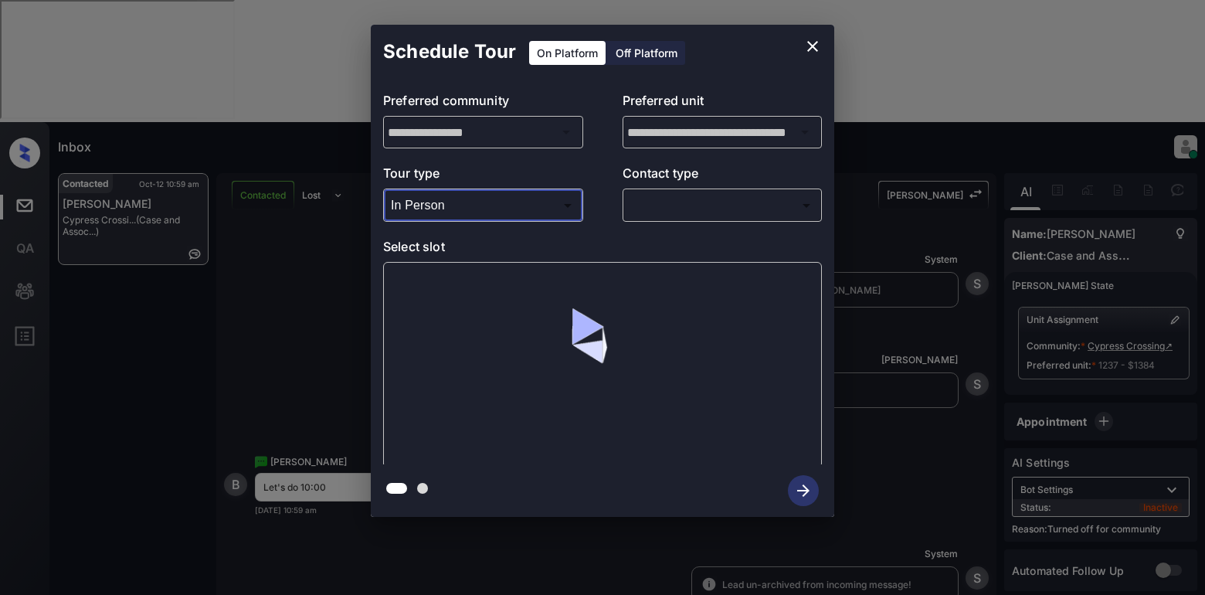
click at [679, 207] on body "**********" at bounding box center [602, 297] width 1205 height 595
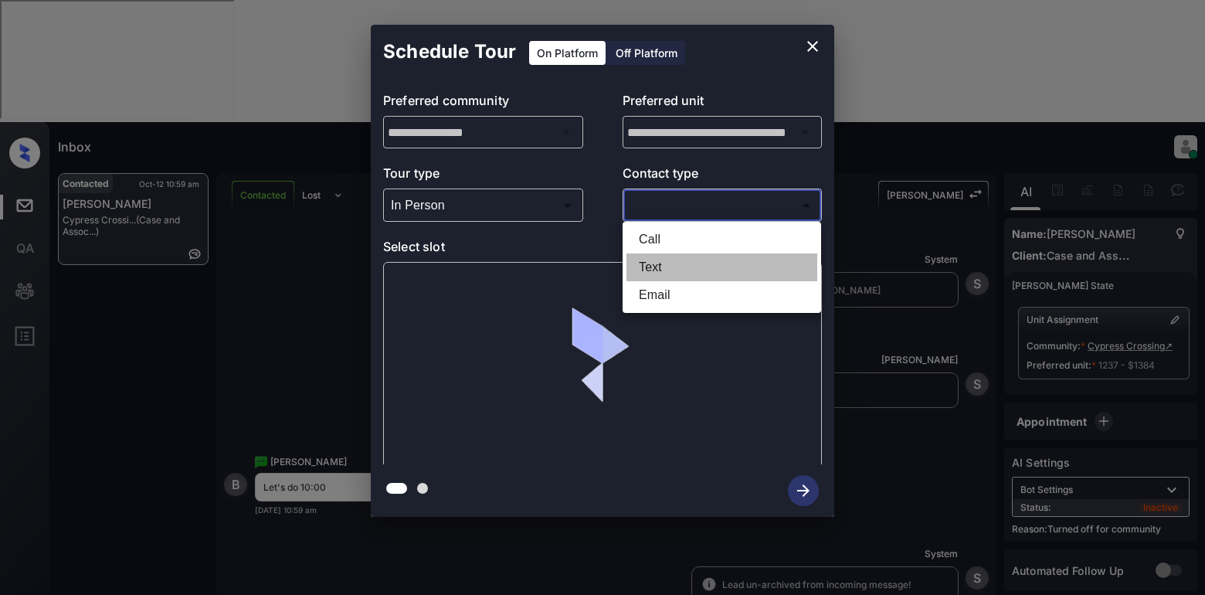
click at [679, 272] on li "Text" at bounding box center [722, 267] width 191 height 28
type input "****"
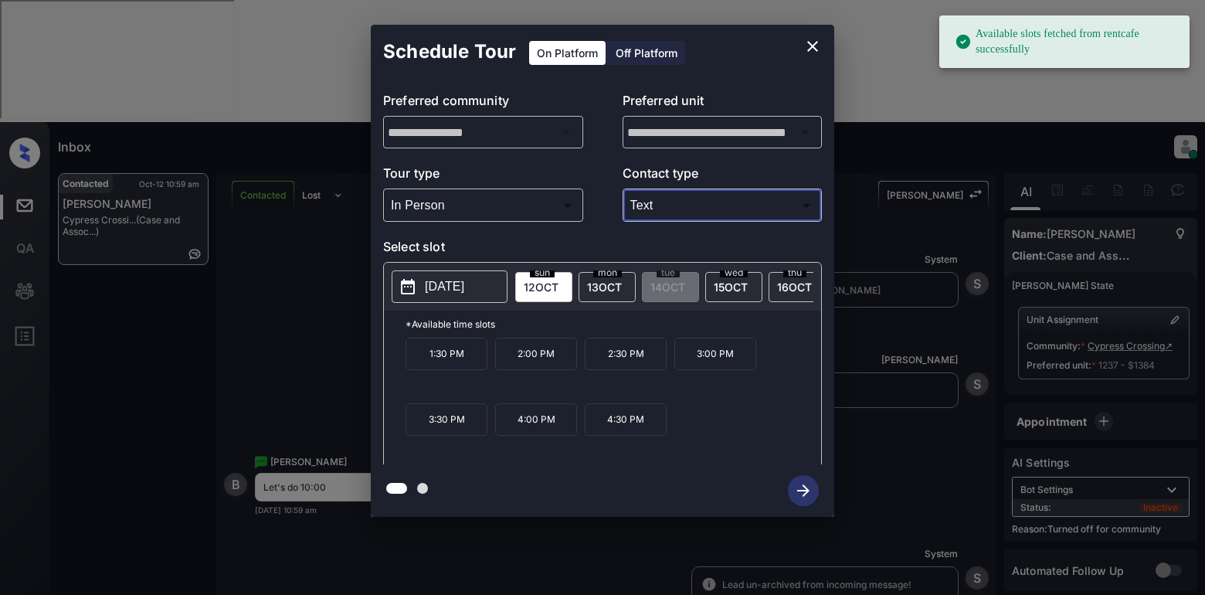
click at [435, 300] on button "[DATE]" at bounding box center [450, 286] width 116 height 32
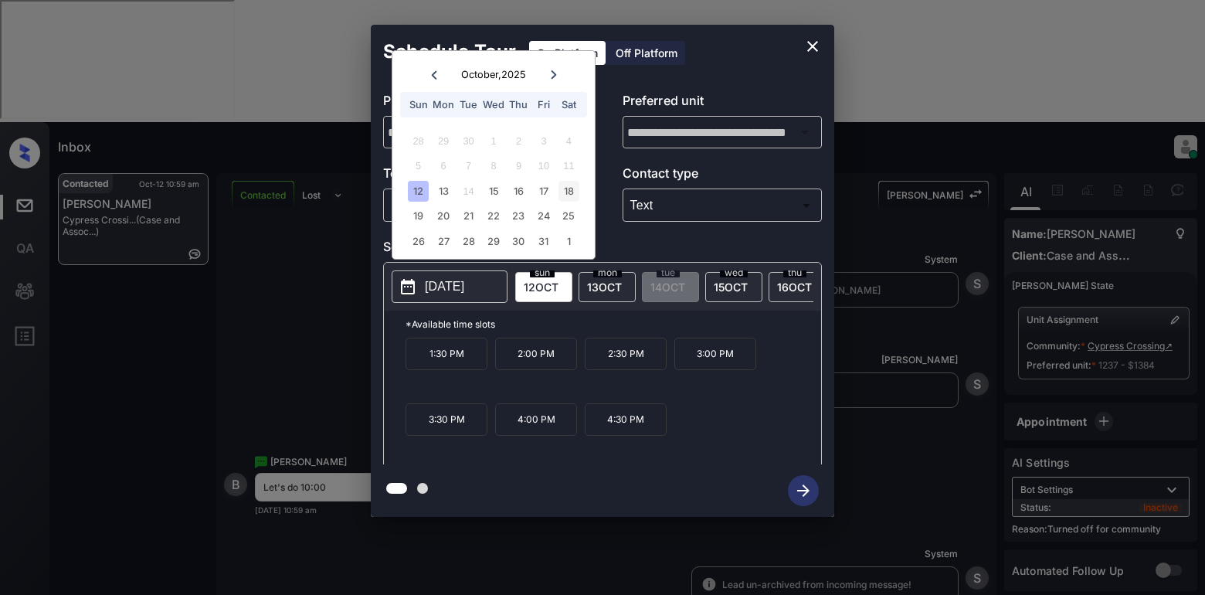
click at [569, 192] on div "18" at bounding box center [569, 191] width 21 height 21
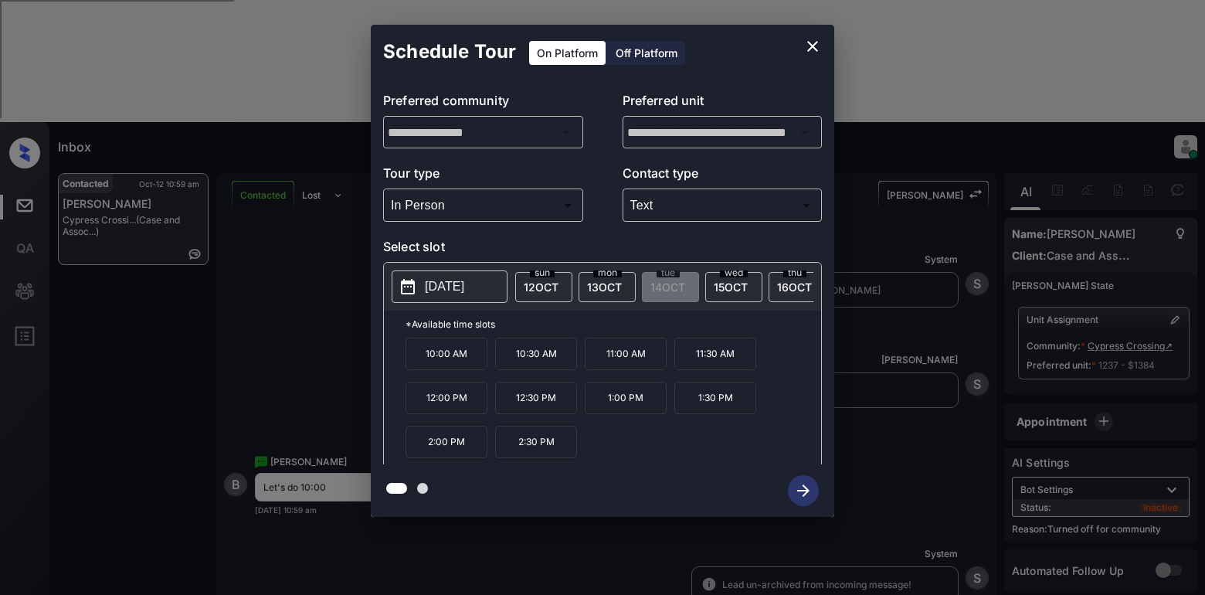
click at [449, 365] on p "10:00 AM" at bounding box center [447, 354] width 82 height 32
drag, startPoint x: 796, startPoint y: 498, endPoint x: 943, endPoint y: 449, distance: 154.9
click at [797, 498] on icon "button" at bounding box center [803, 490] width 31 height 31
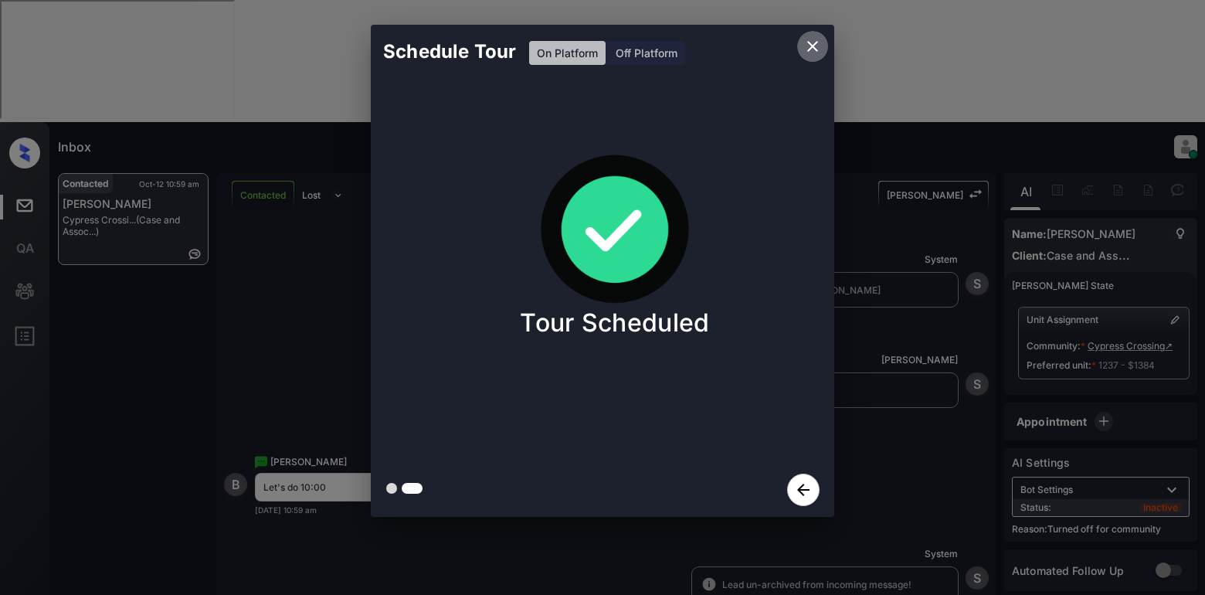
click at [810, 49] on icon "close" at bounding box center [812, 46] width 11 height 11
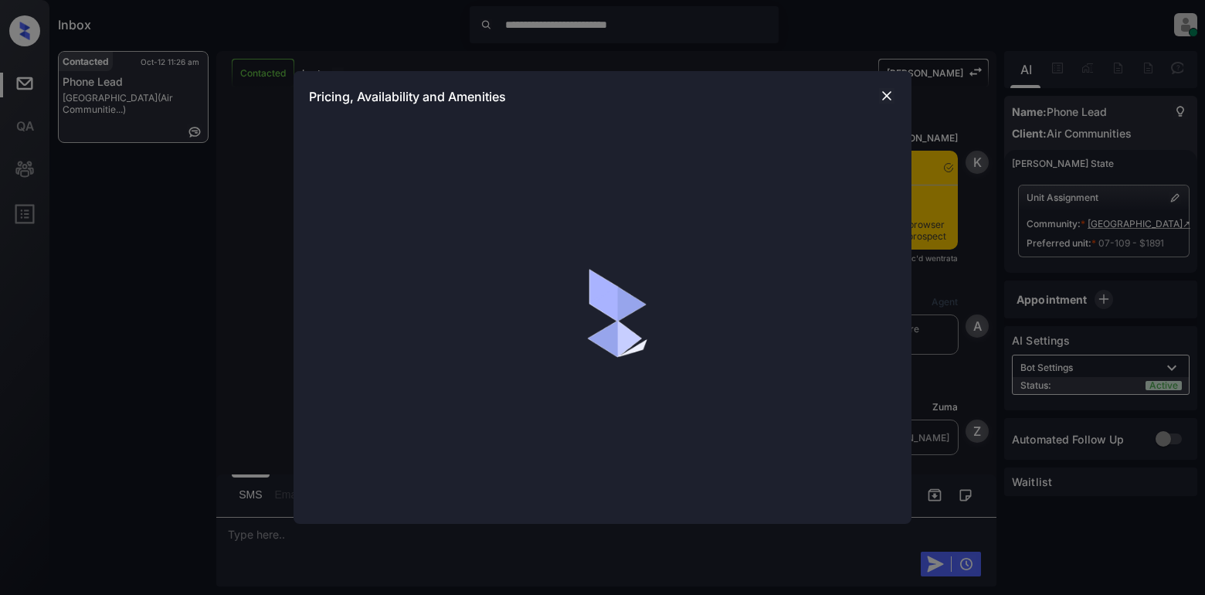
scroll to position [2234, 0]
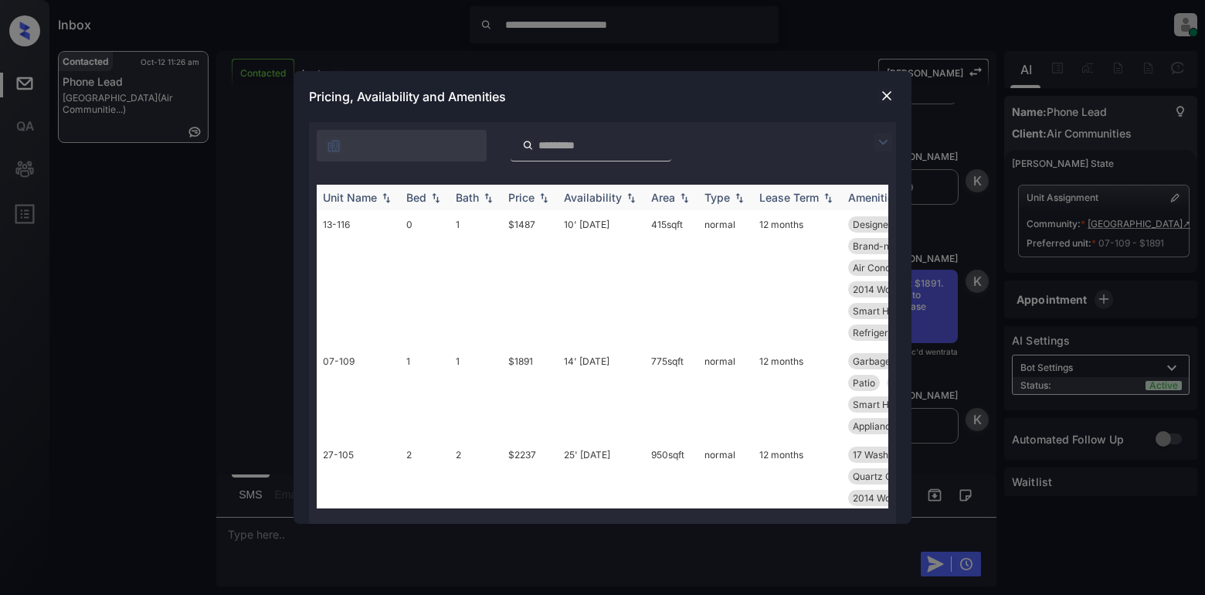
click at [579, 200] on div "Availability" at bounding box center [593, 197] width 58 height 13
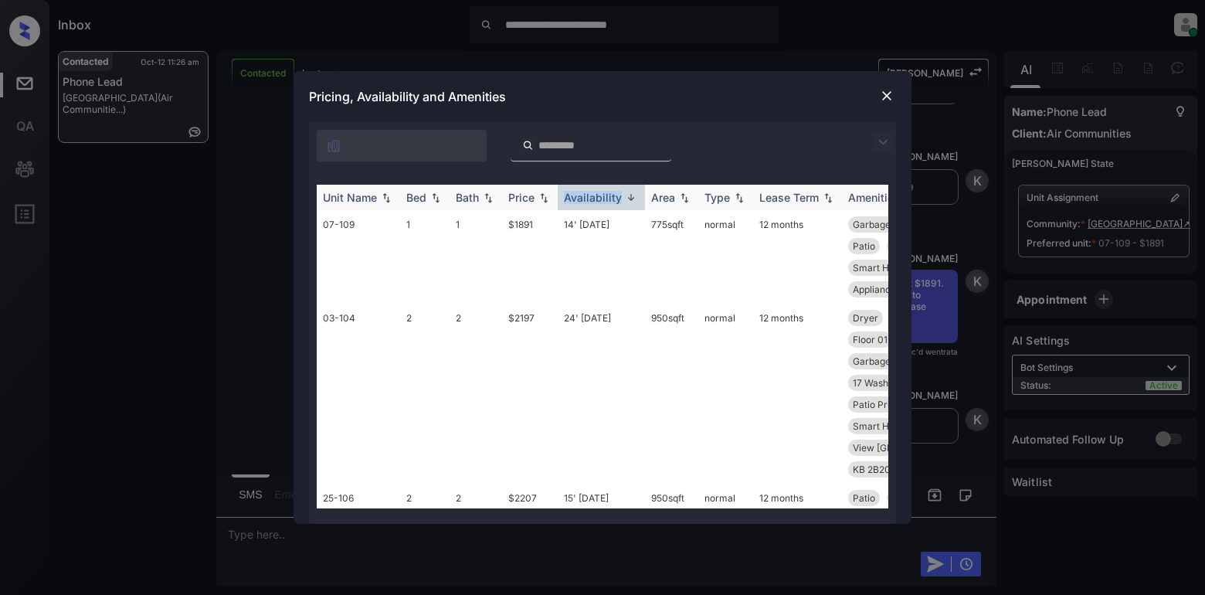
click at [579, 200] on div "Availability" at bounding box center [593, 197] width 58 height 13
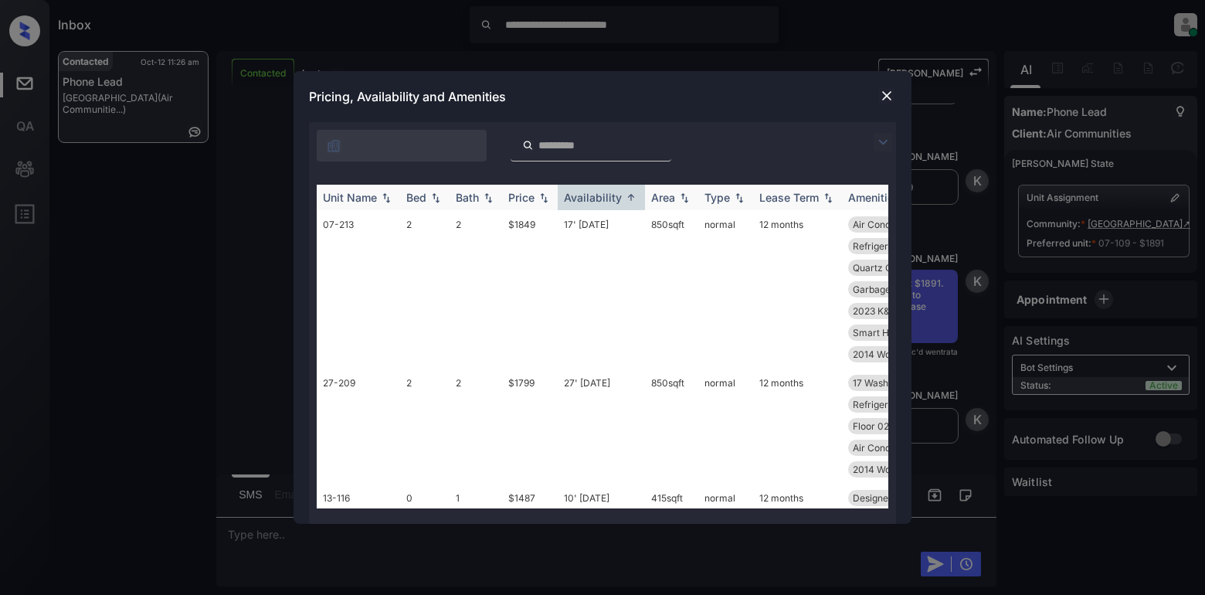
click at [525, 200] on div "Price" at bounding box center [521, 197] width 26 height 13
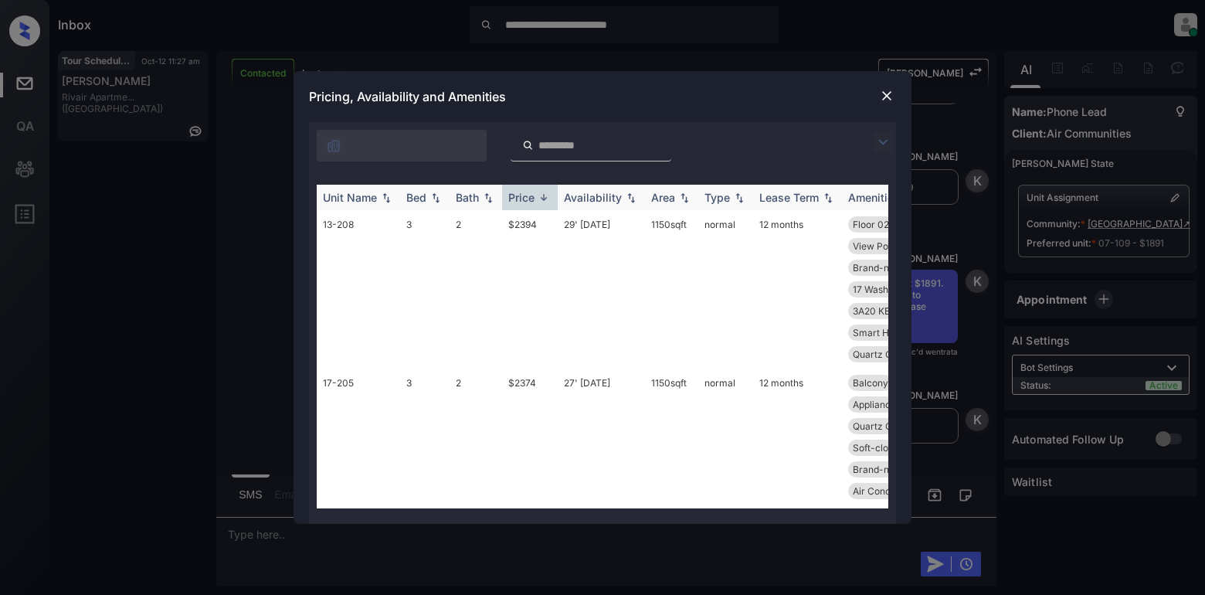
click at [601, 194] on div "Availability" at bounding box center [593, 197] width 58 height 13
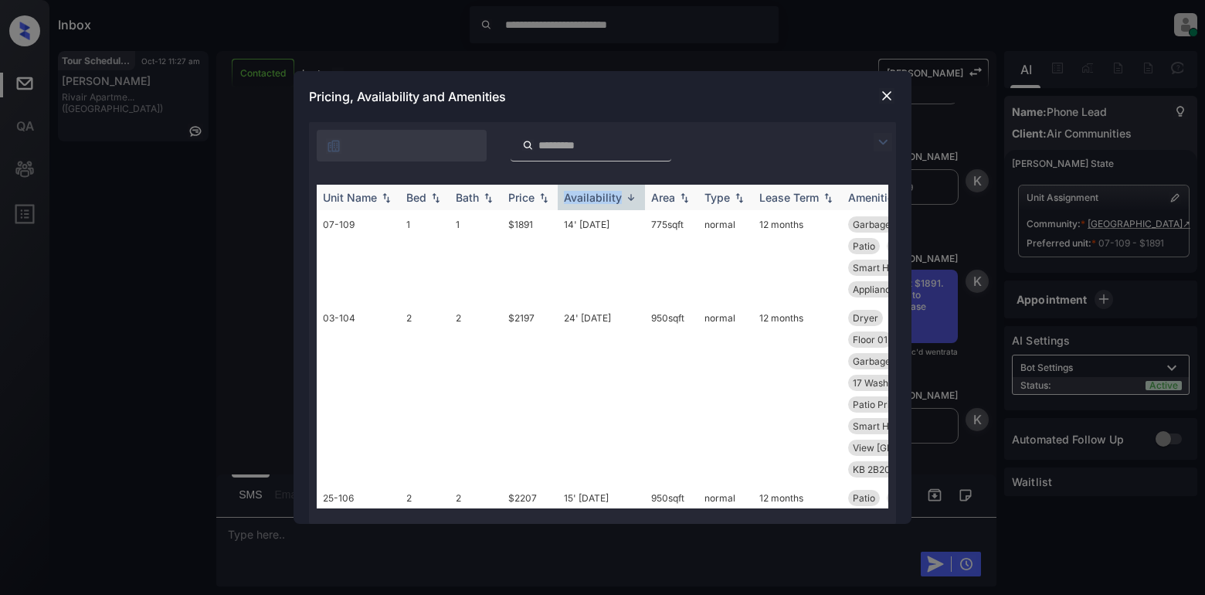
click at [601, 194] on div "Availability" at bounding box center [593, 197] width 58 height 13
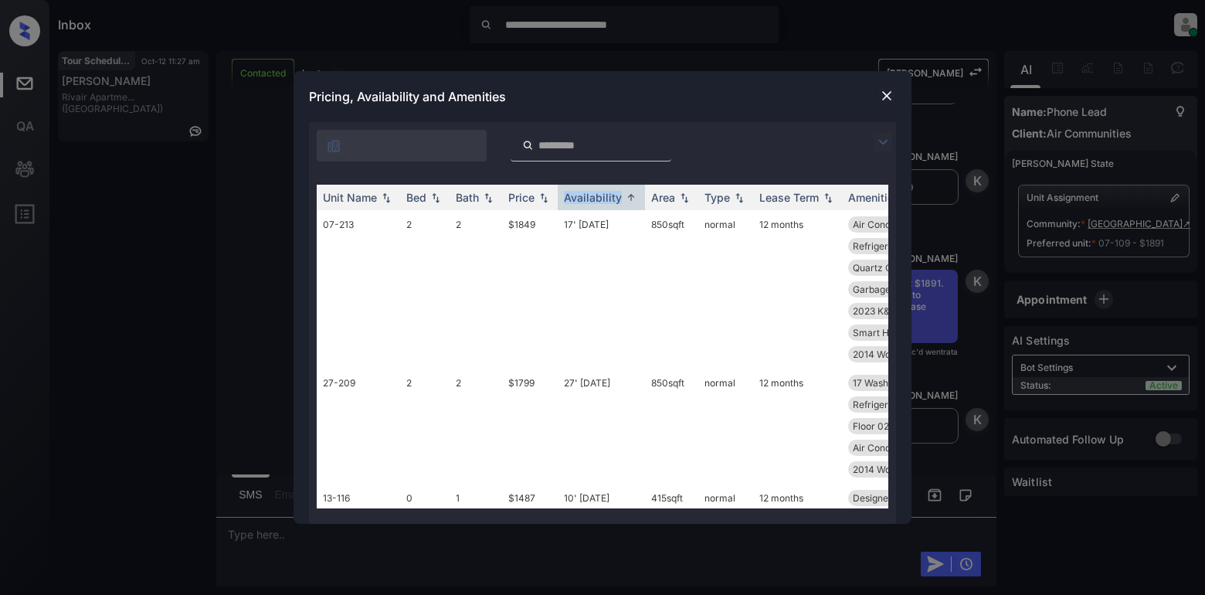
click at [889, 100] on img at bounding box center [886, 95] width 15 height 15
